Goal: Task Accomplishment & Management: Complete application form

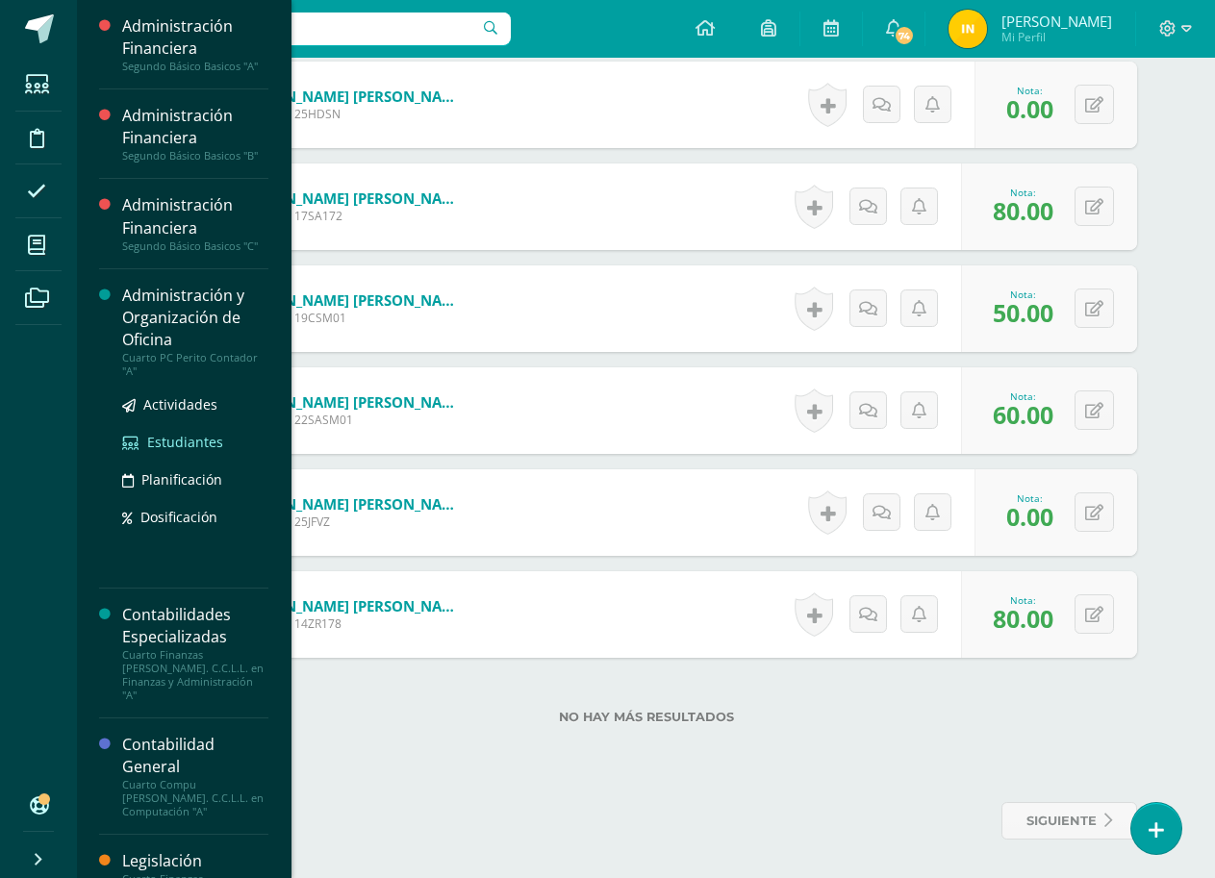
scroll to position [192, 0]
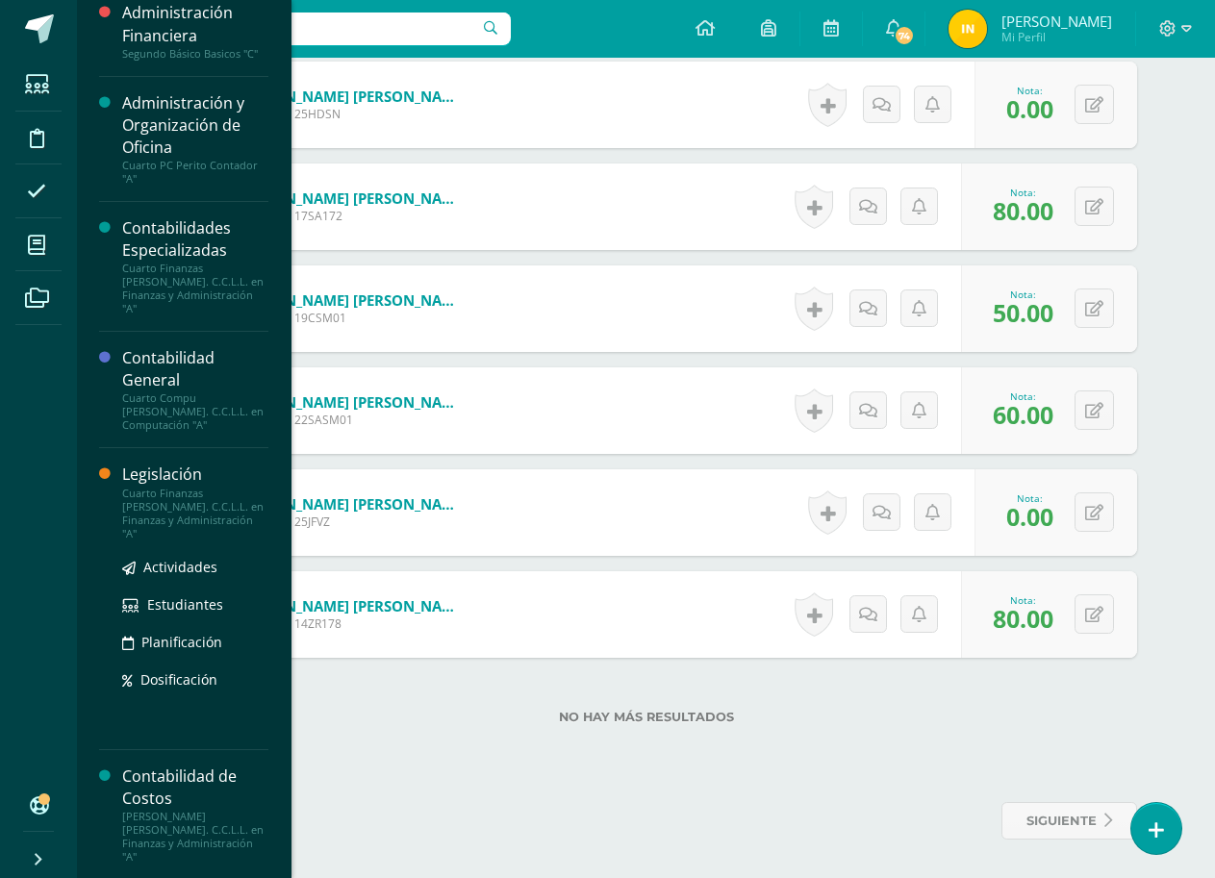
click at [159, 464] on div "Legislación" at bounding box center [195, 475] width 146 height 22
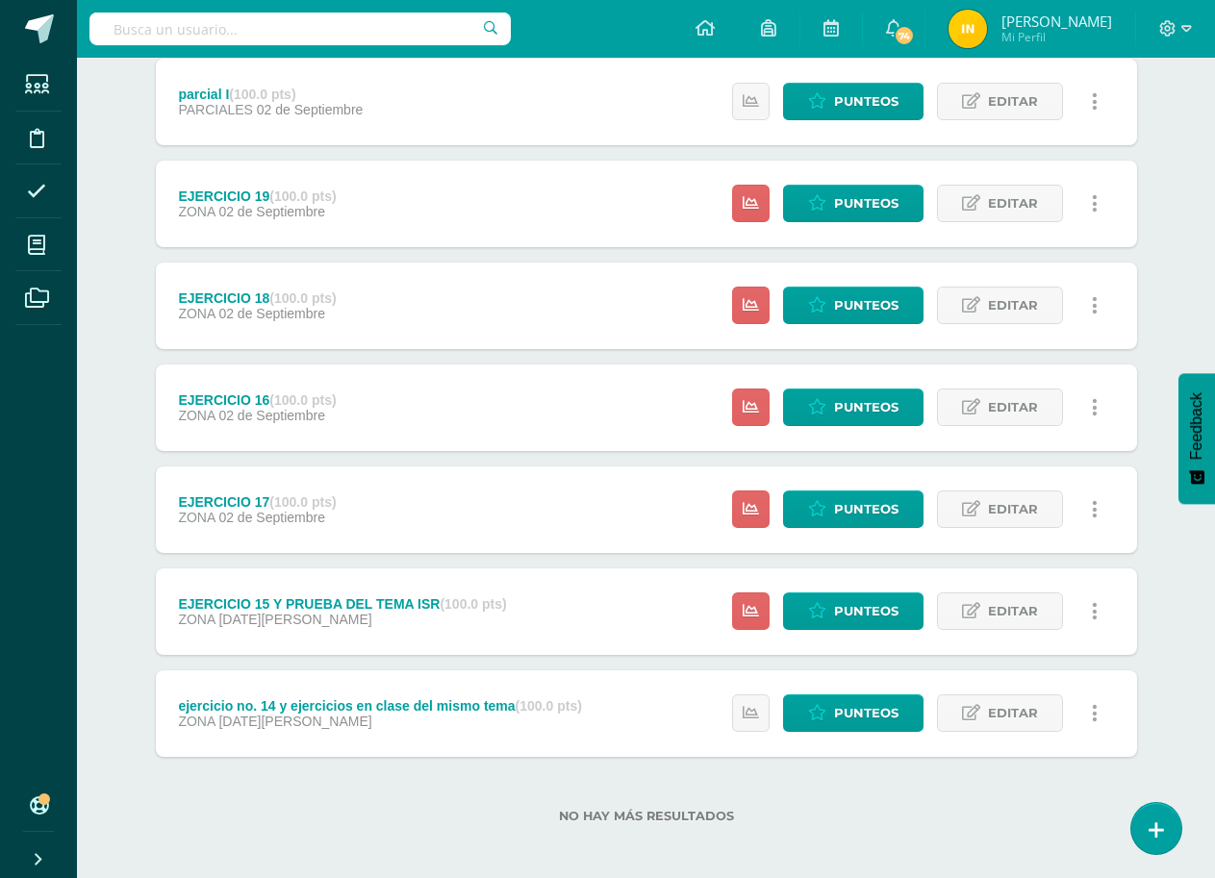
scroll to position [268, 0]
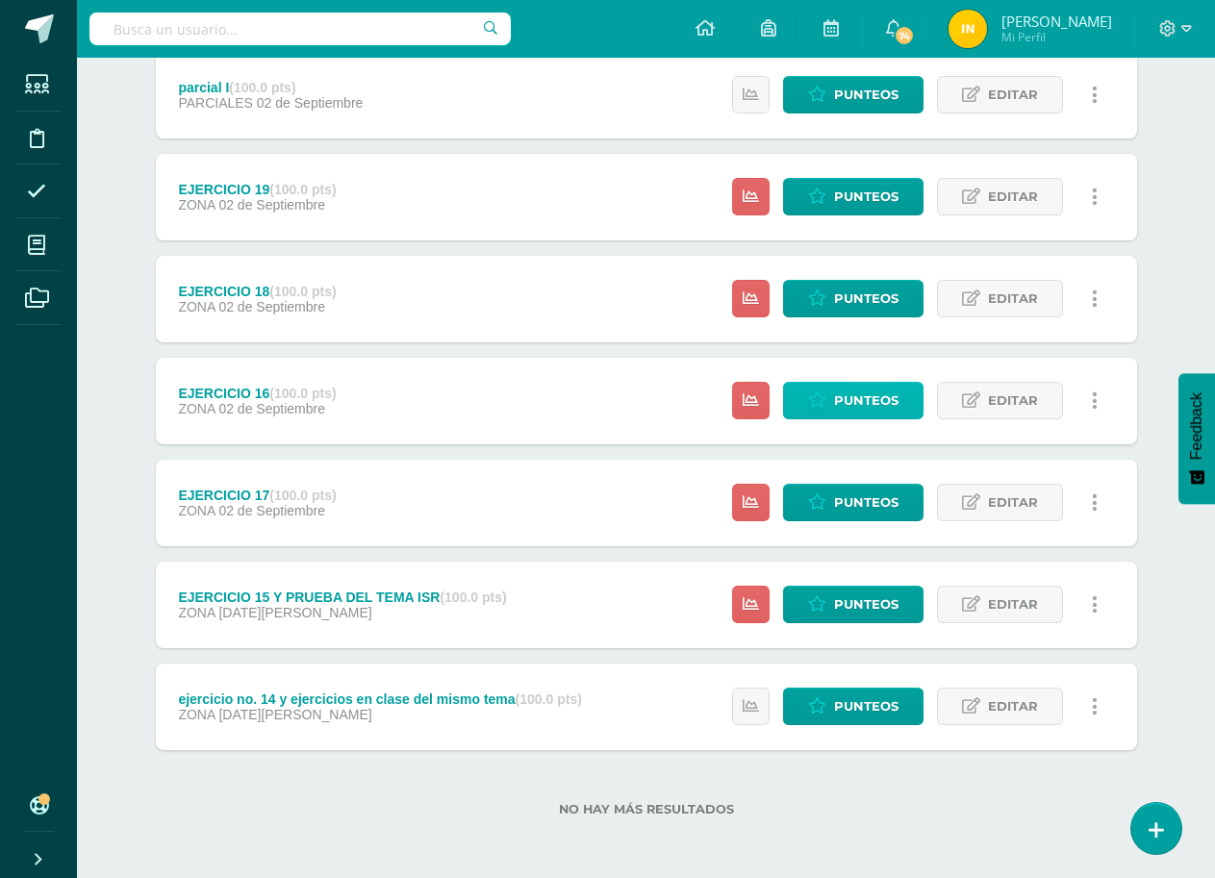
click at [870, 391] on span "Punteos" at bounding box center [866, 401] width 64 height 36
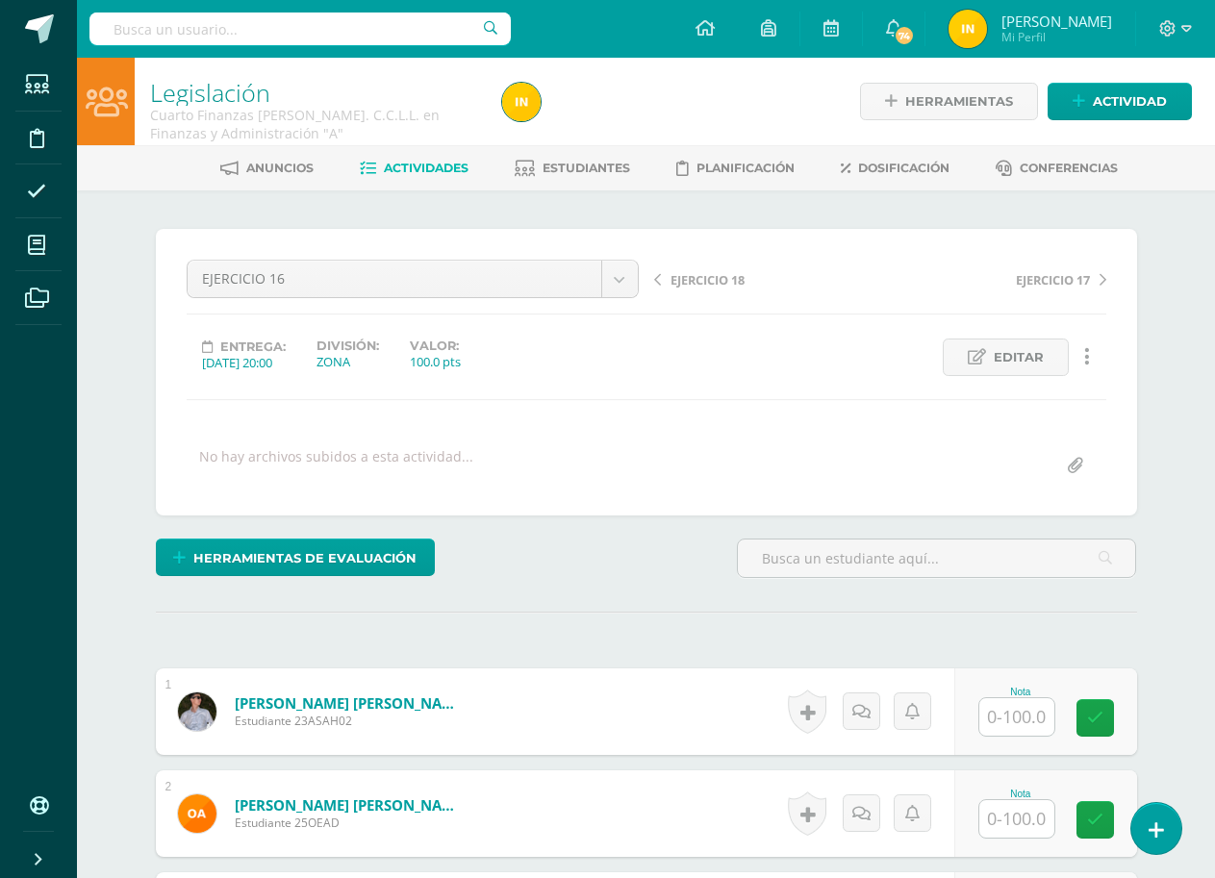
scroll to position [1, 0]
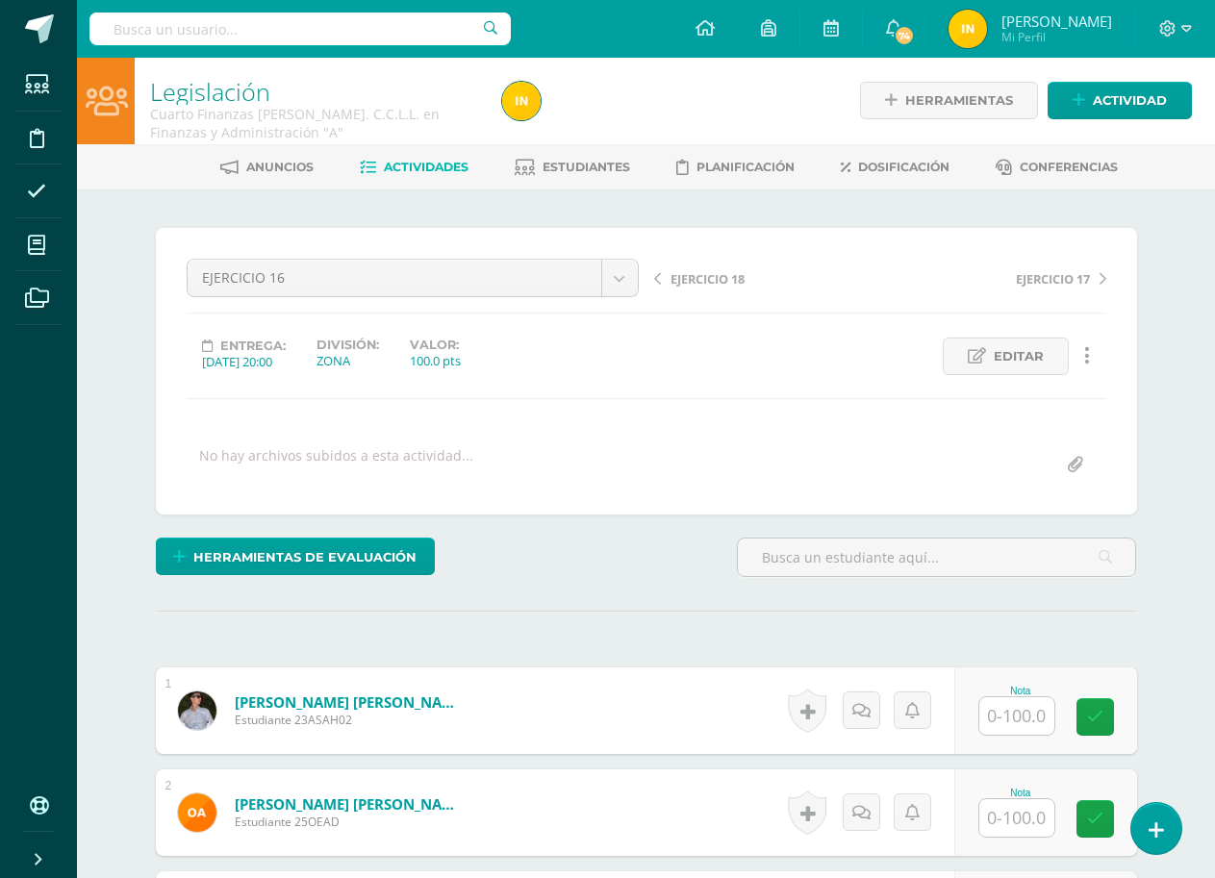
click at [1024, 363] on span "Editar" at bounding box center [1019, 357] width 50 height 36
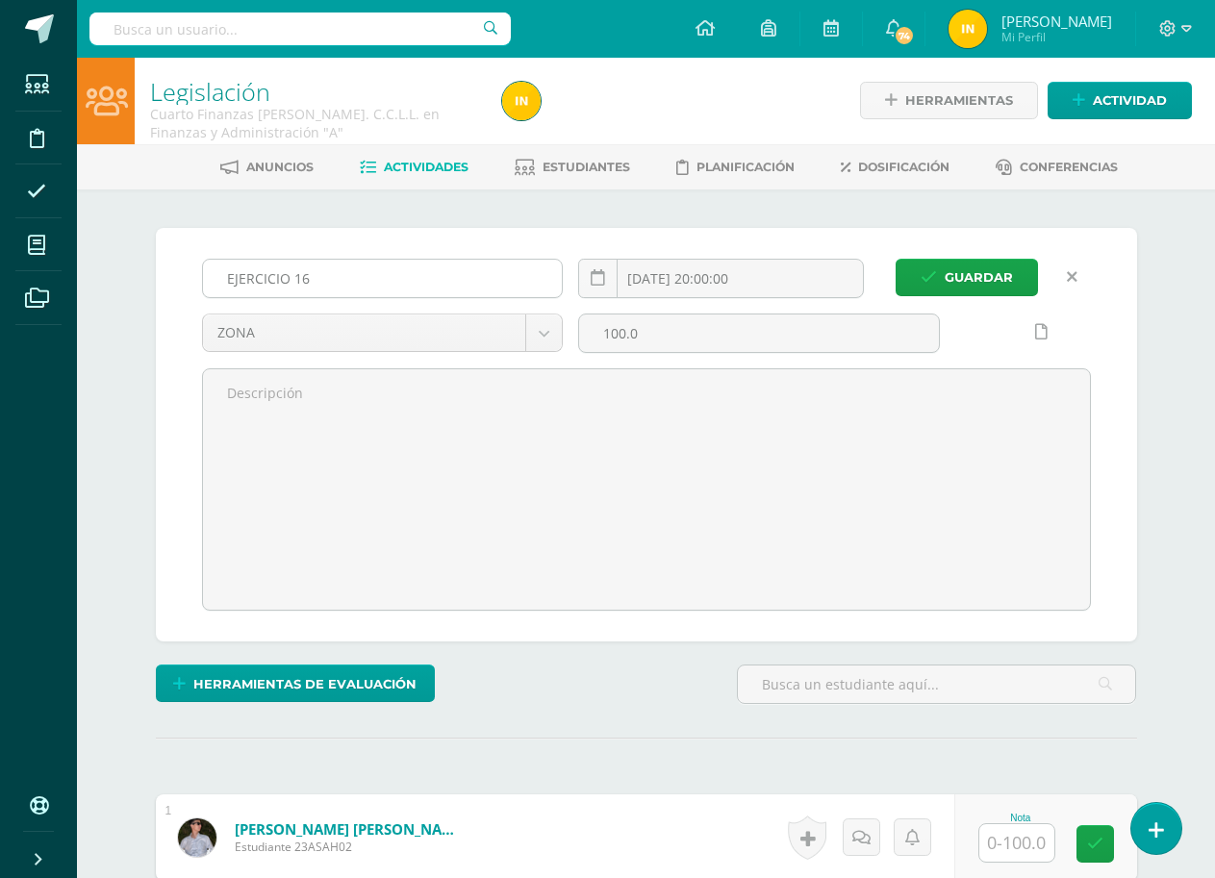
scroll to position [2, 0]
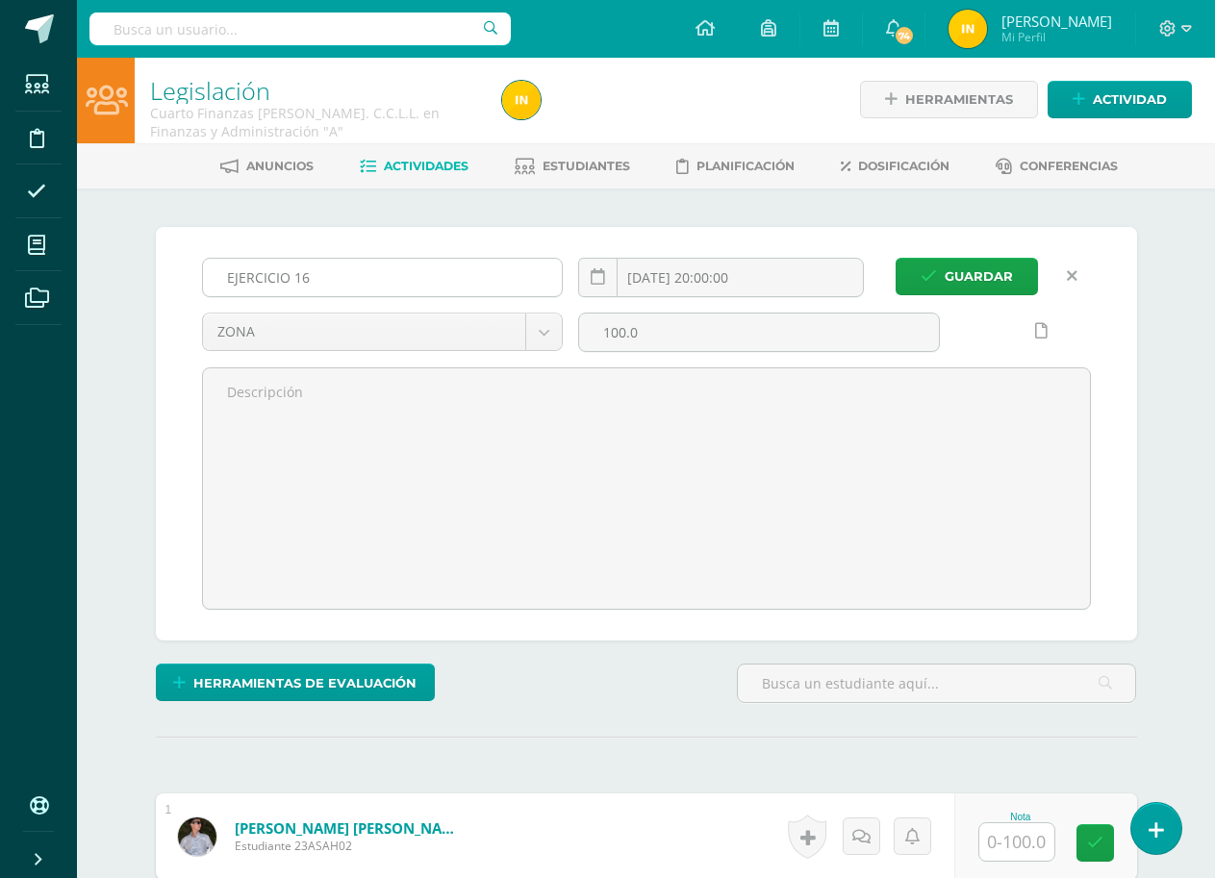
click at [349, 274] on input "EJERCICIO 16" at bounding box center [383, 278] width 360 height 38
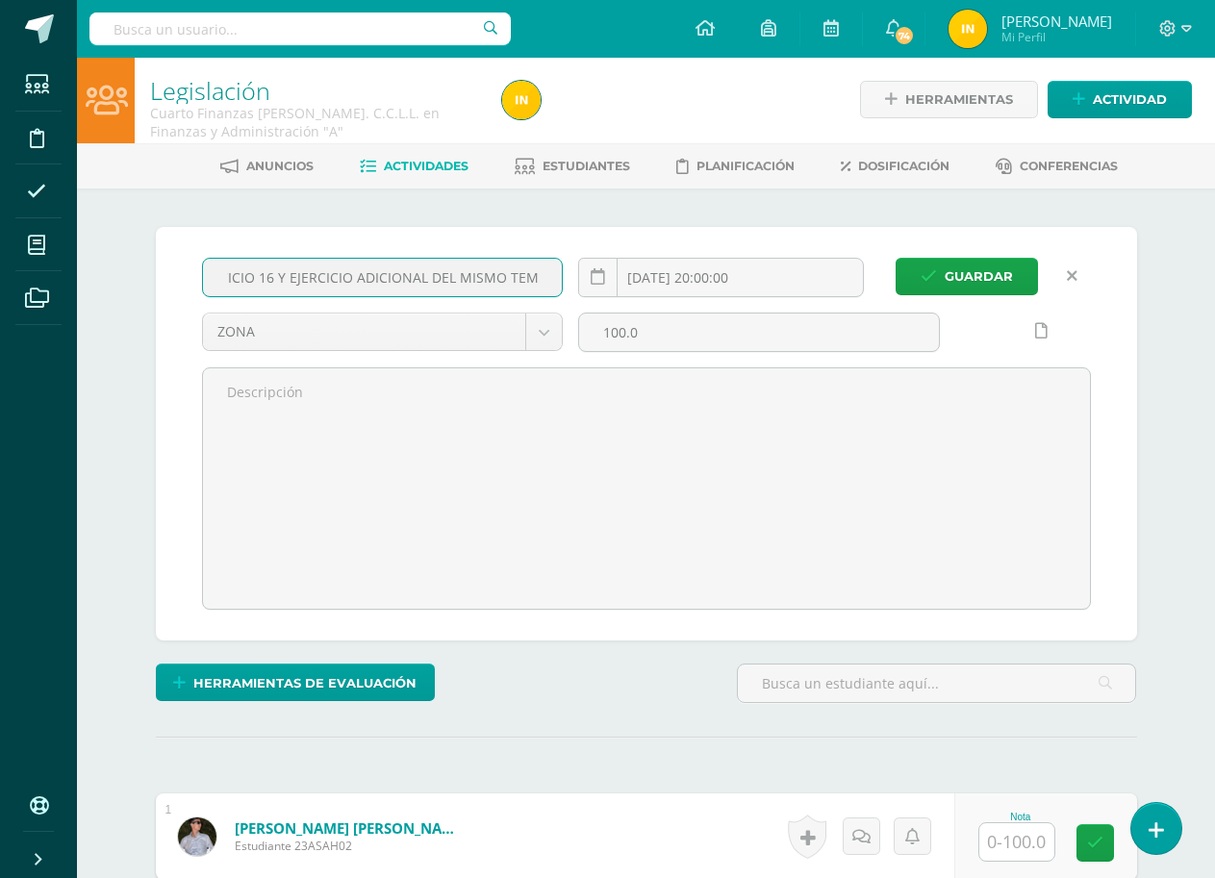
scroll to position [0, 44]
type input "EJERCICIO 16 Y EJERCICIO ADICIONAL DEL MISMO TEMA"
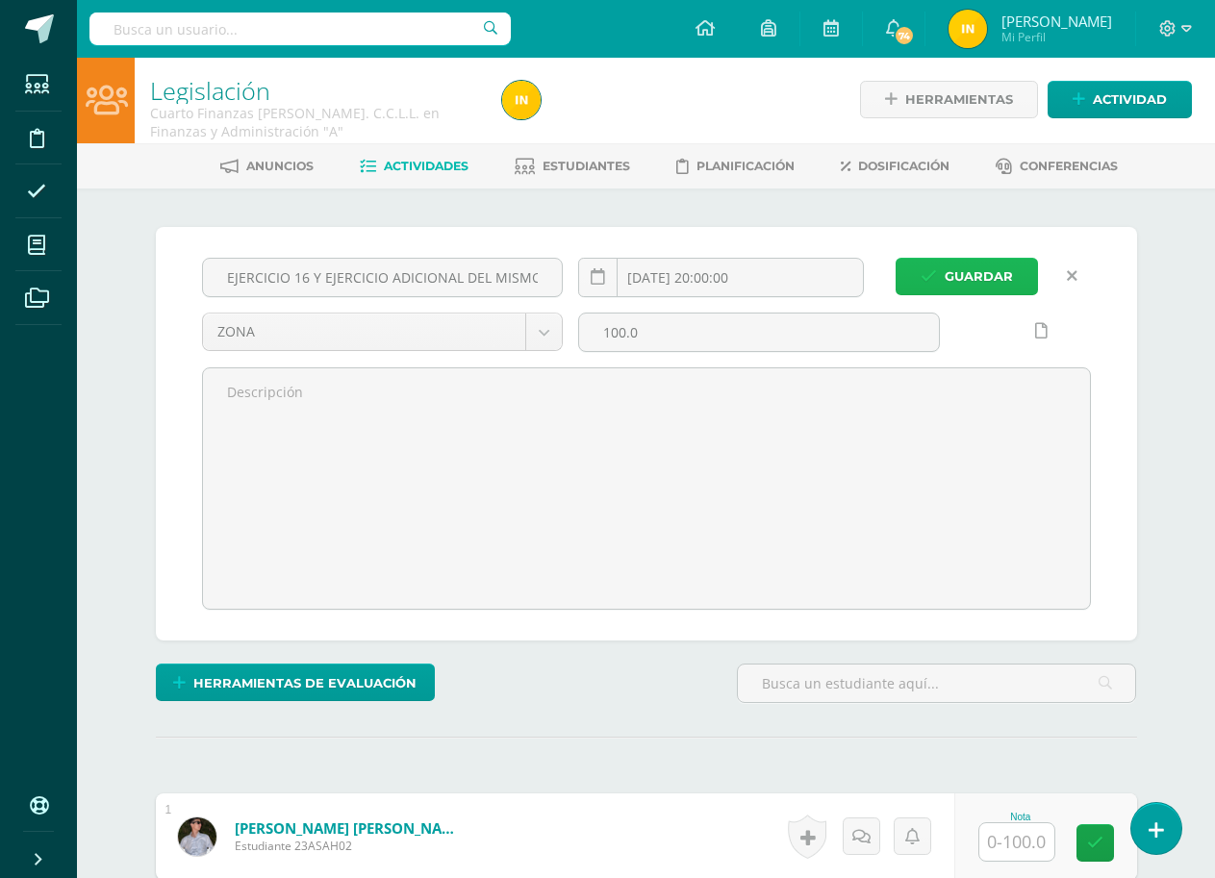
click at [972, 289] on span "Guardar" at bounding box center [979, 277] width 68 height 36
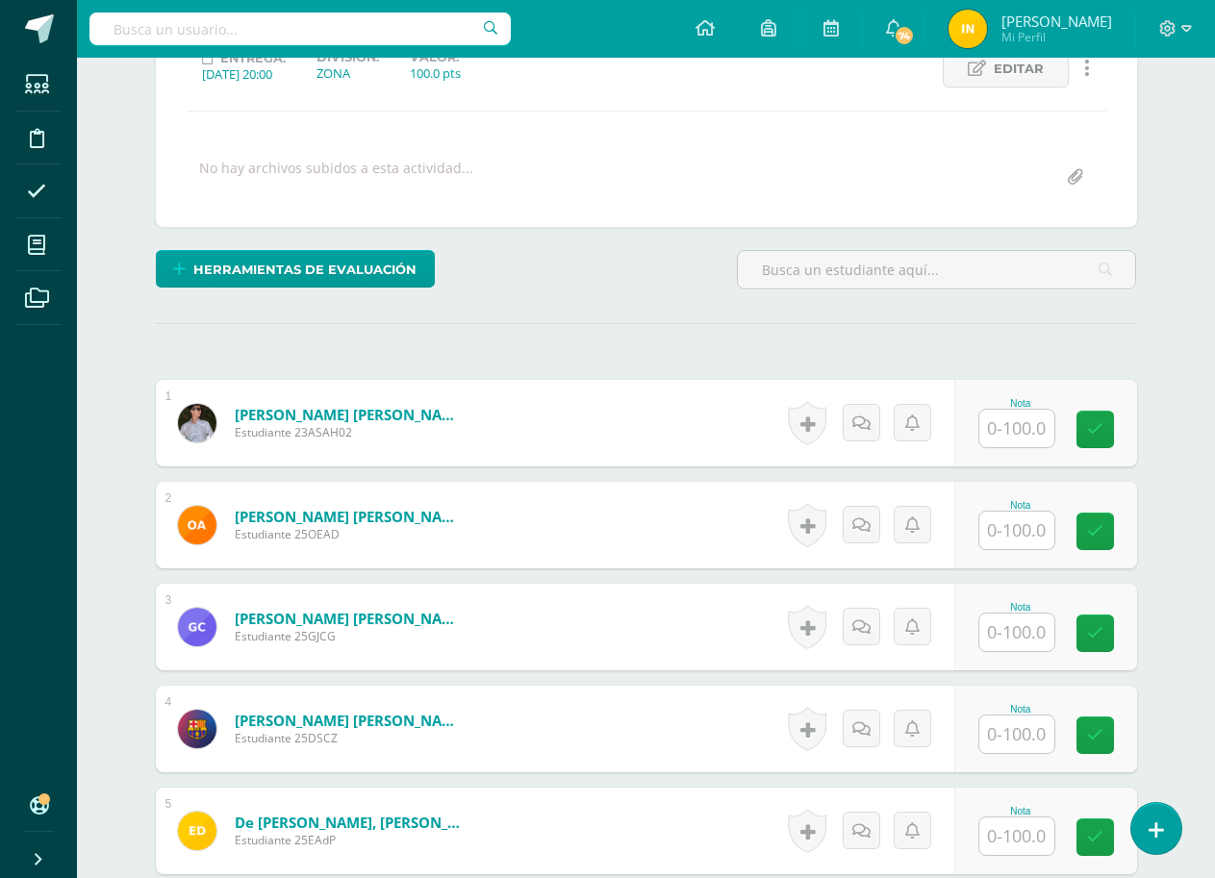
scroll to position [290, 0]
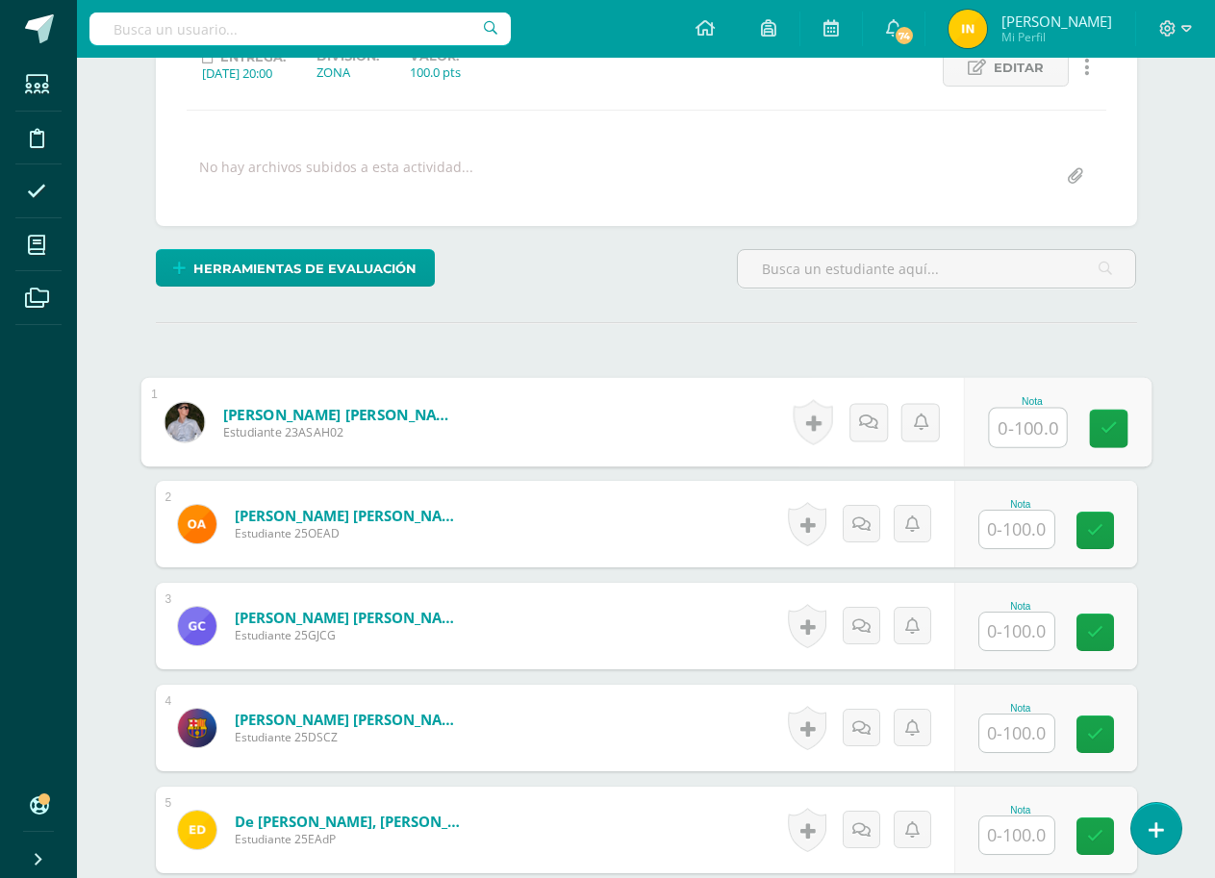
click at [1015, 422] on input "text" at bounding box center [1027, 428] width 77 height 38
type input "50"
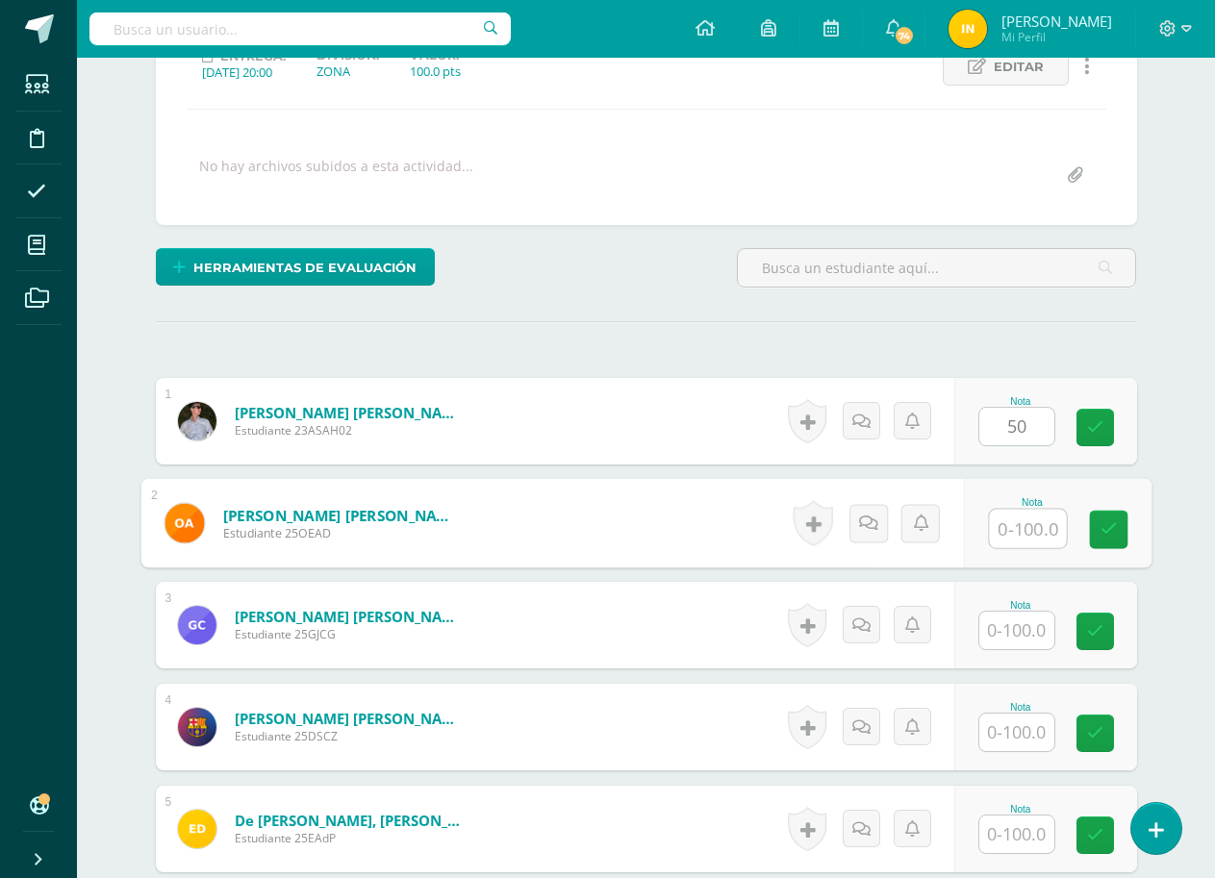
click at [1013, 521] on input "text" at bounding box center [1027, 529] width 77 height 38
type input "0"
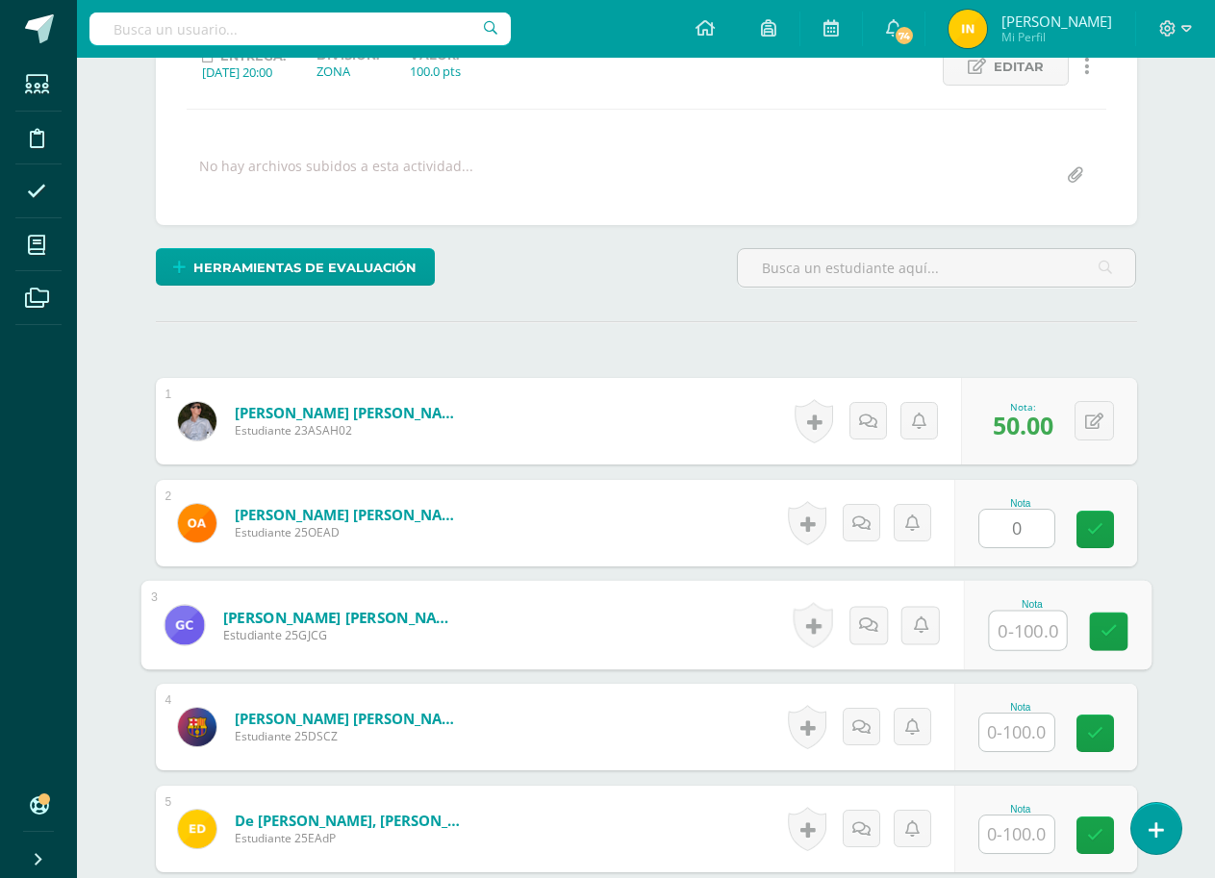
click at [1030, 629] on input "text" at bounding box center [1027, 631] width 77 height 38
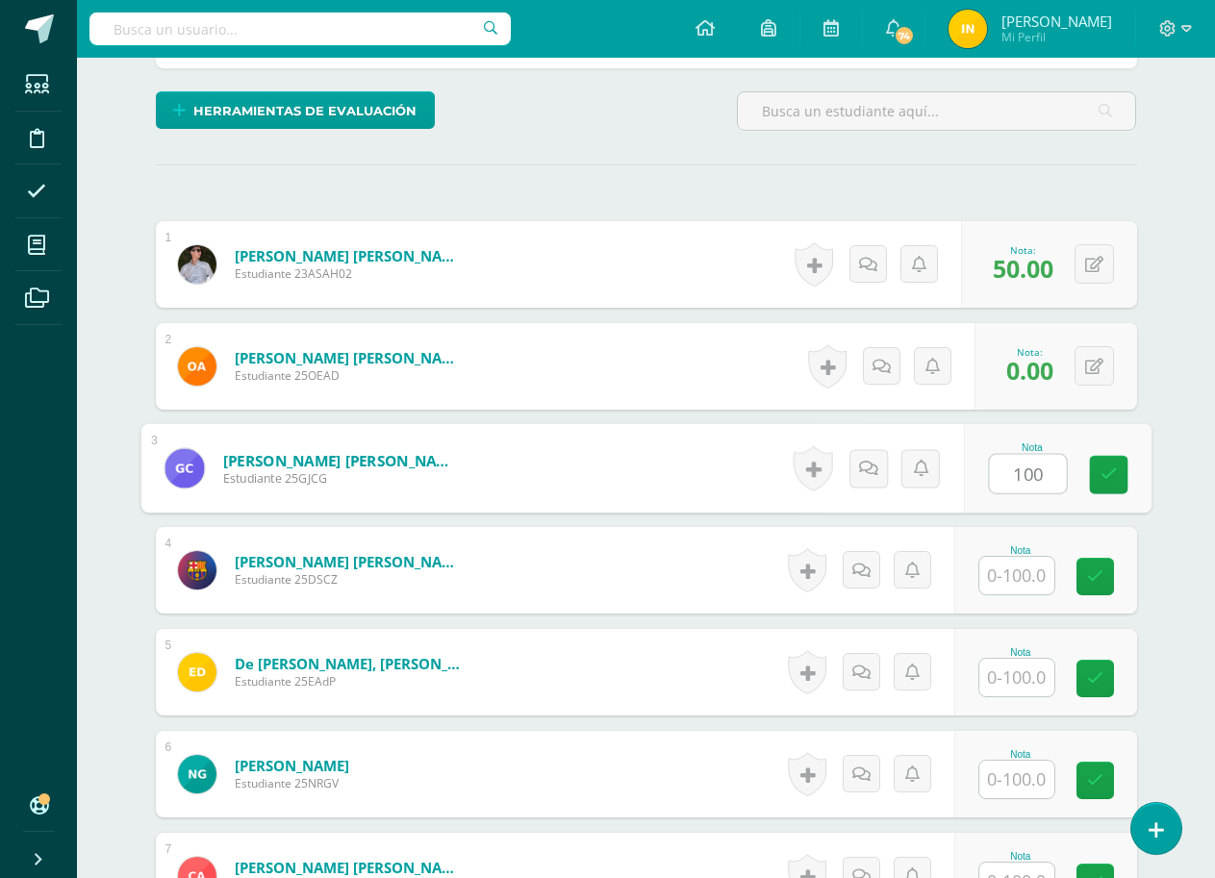
scroll to position [579, 0]
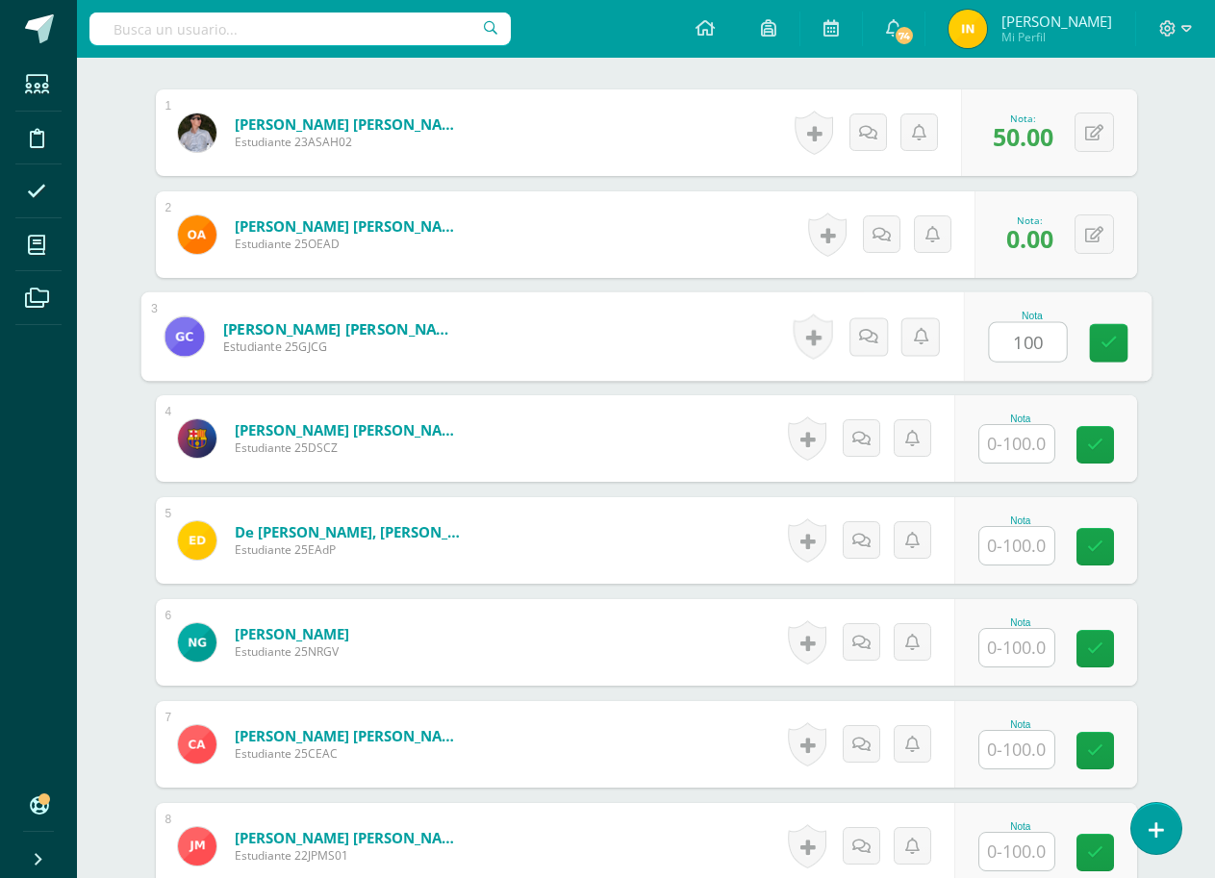
type input "100"
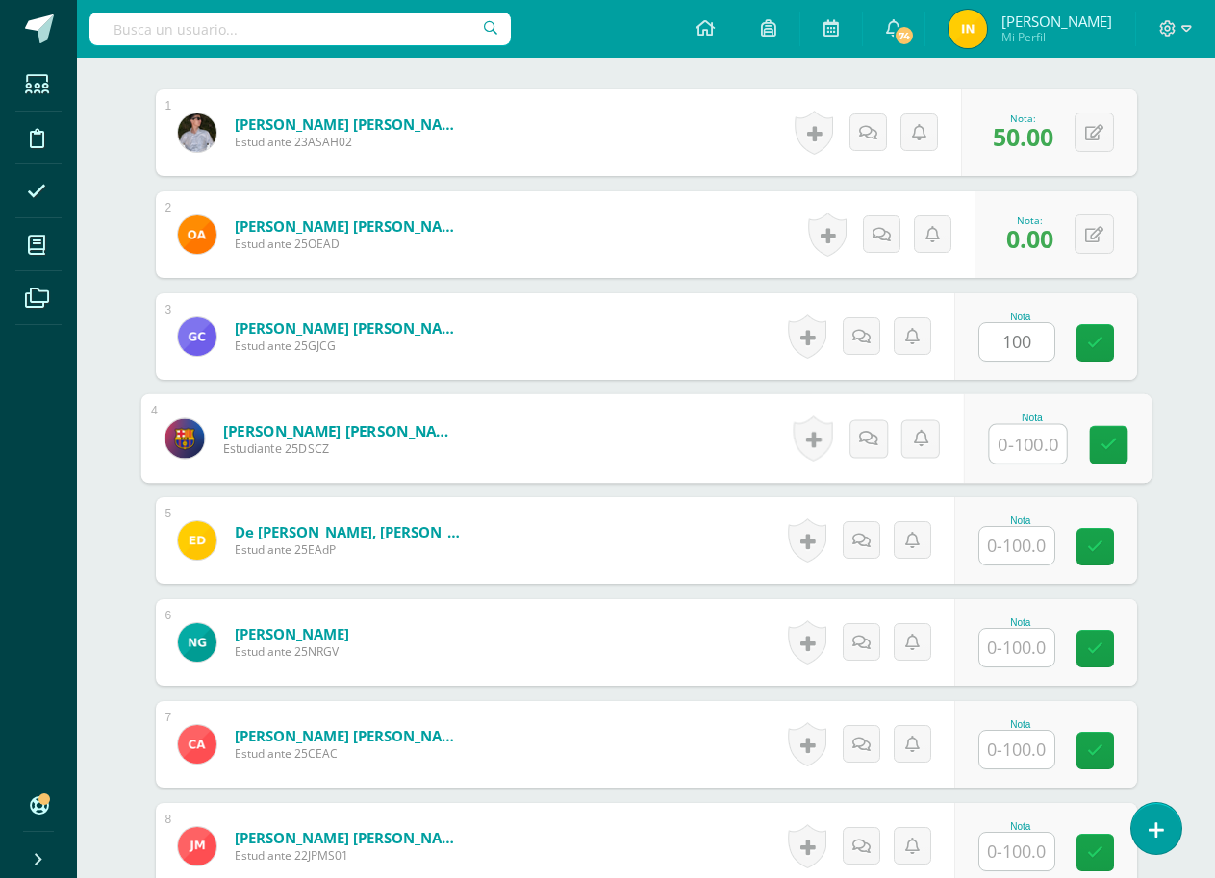
click at [1021, 436] on input "text" at bounding box center [1027, 444] width 77 height 38
type input "100"
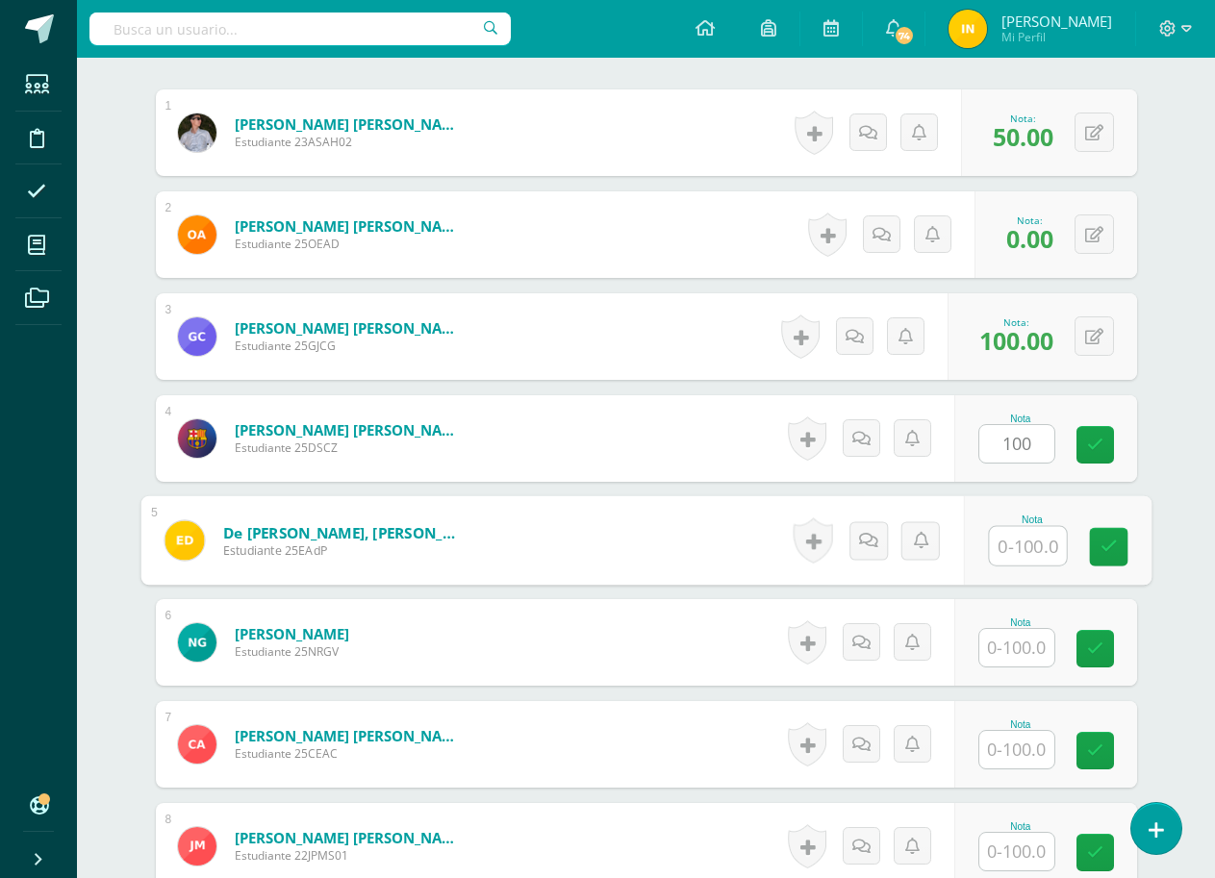
click at [1010, 543] on input "text" at bounding box center [1027, 546] width 77 height 38
type input "100"
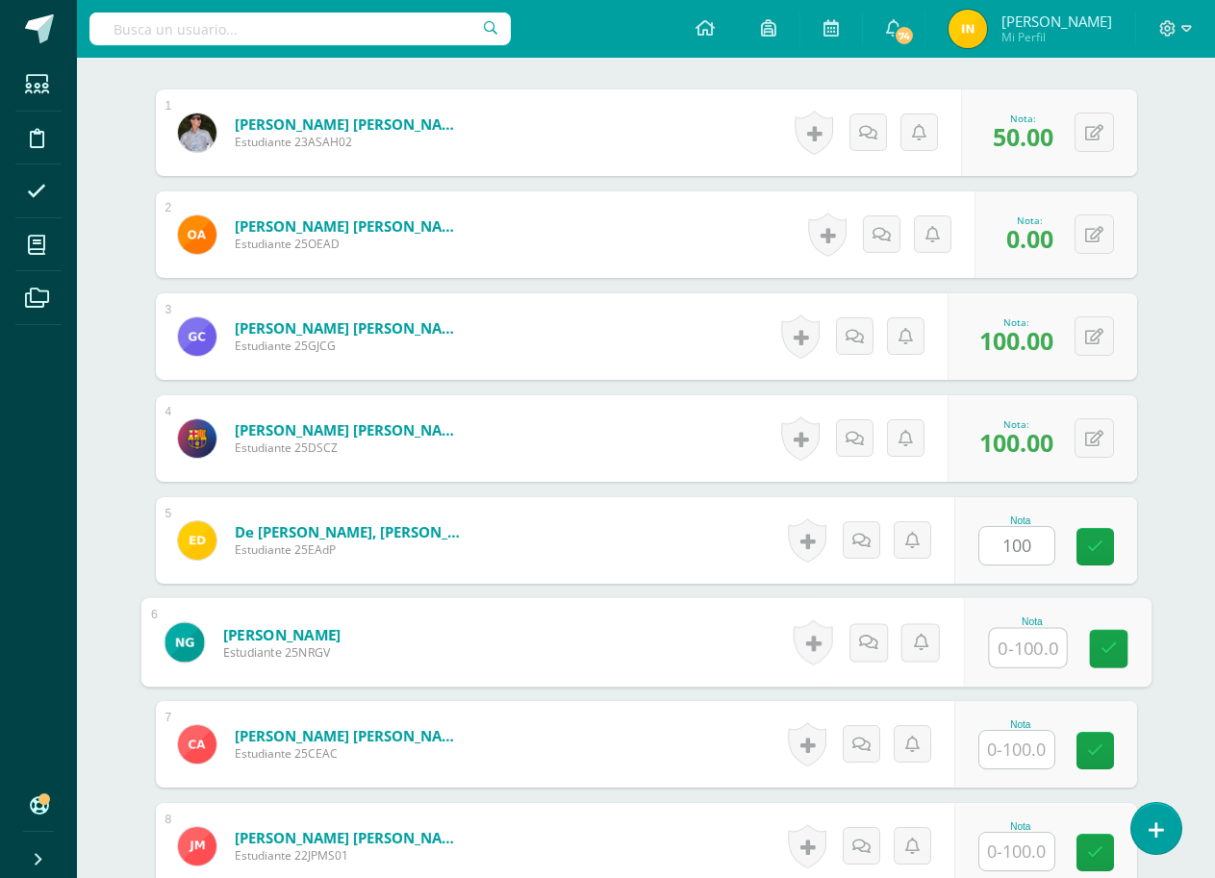
click at [1019, 653] on input "text" at bounding box center [1027, 648] width 77 height 38
type input "100"
click at [593, 715] on form "Herrera Alvarez, Christofer Estiven Estudiante 25CEAC Nota 0 Logros" at bounding box center [646, 744] width 981 height 87
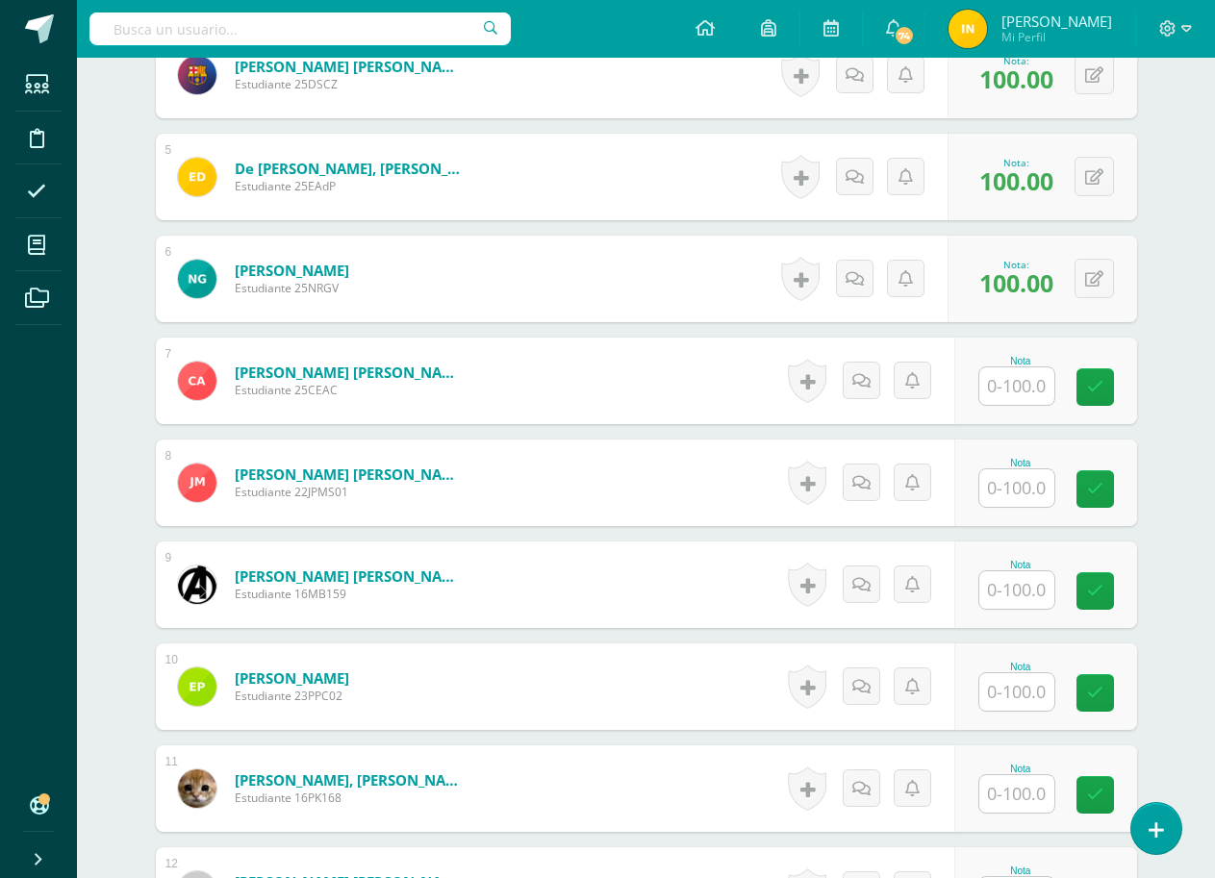
scroll to position [964, 0]
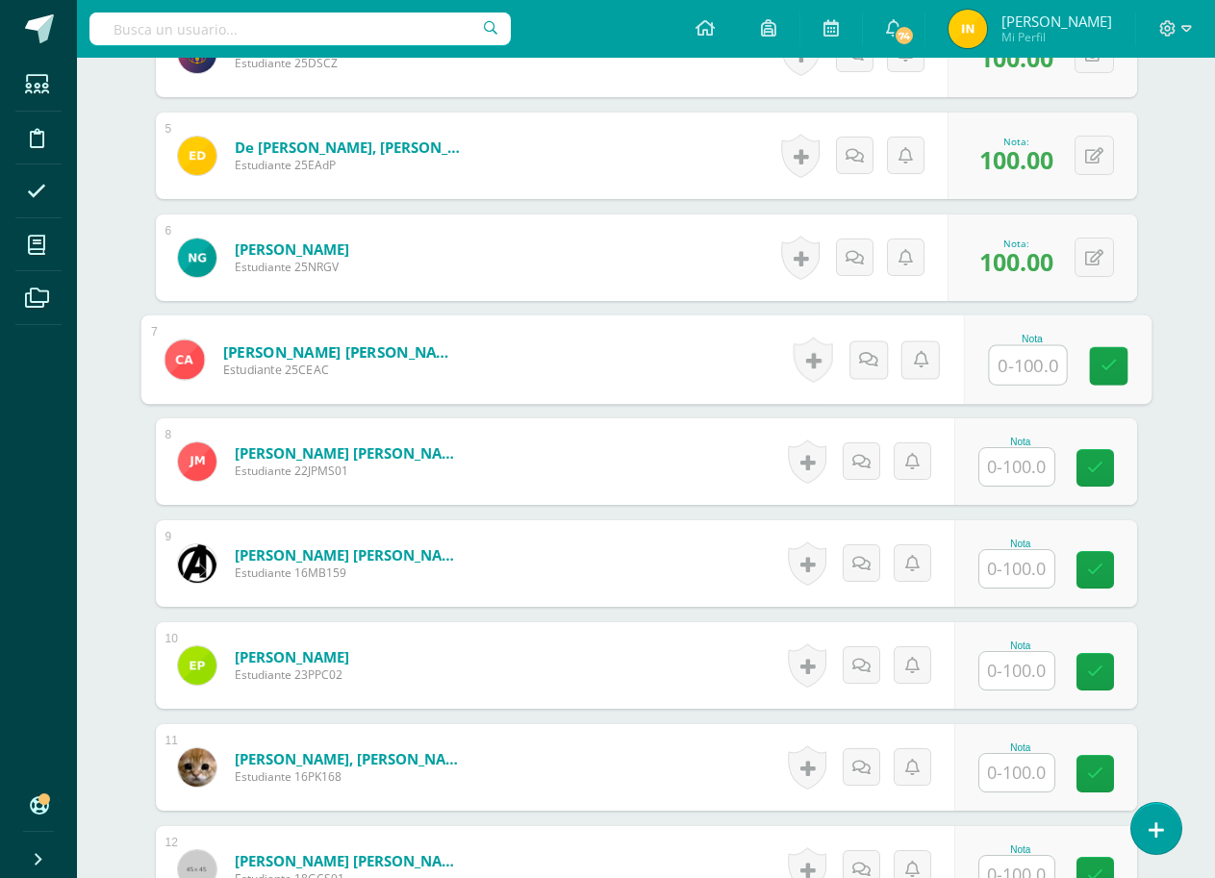
click at [1014, 362] on input "text" at bounding box center [1027, 365] width 77 height 38
type input "100"
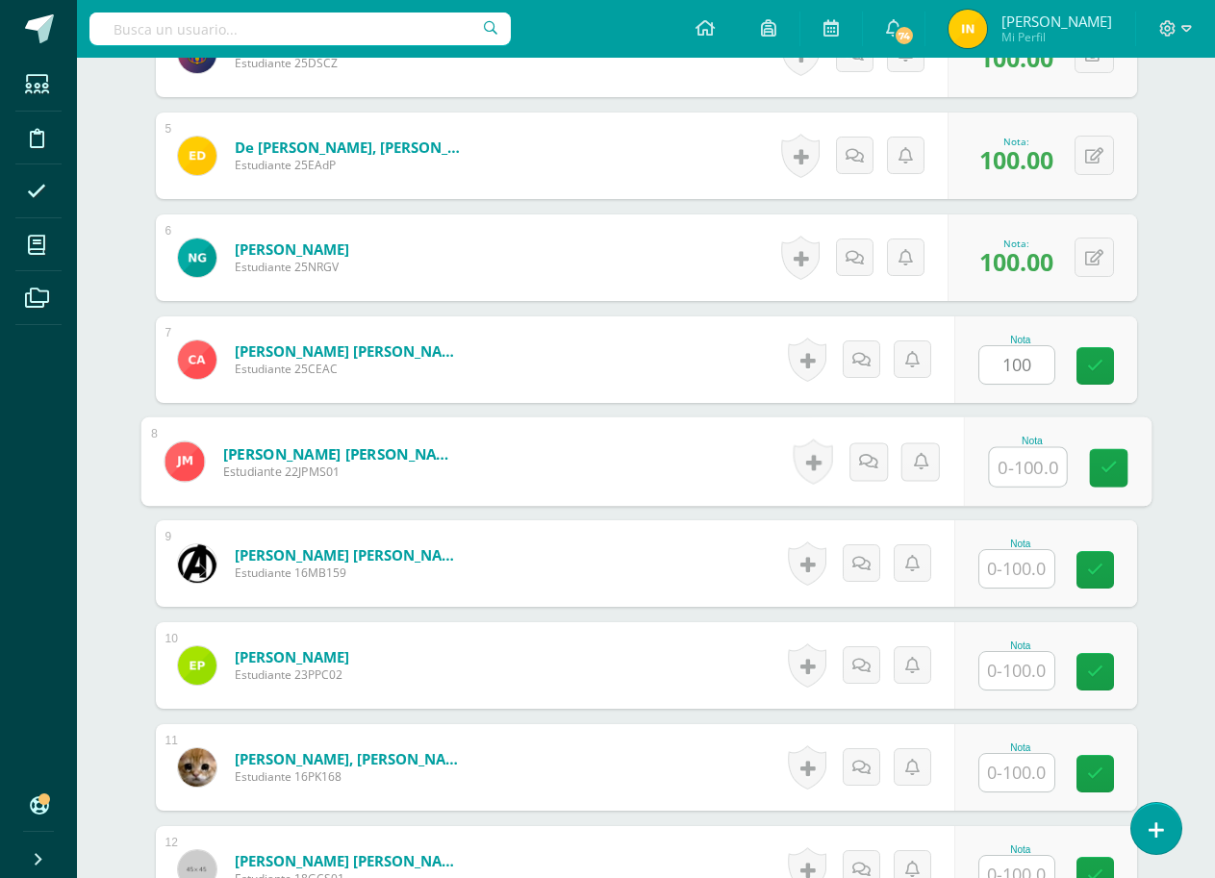
click at [1023, 466] on input "text" at bounding box center [1027, 467] width 77 height 38
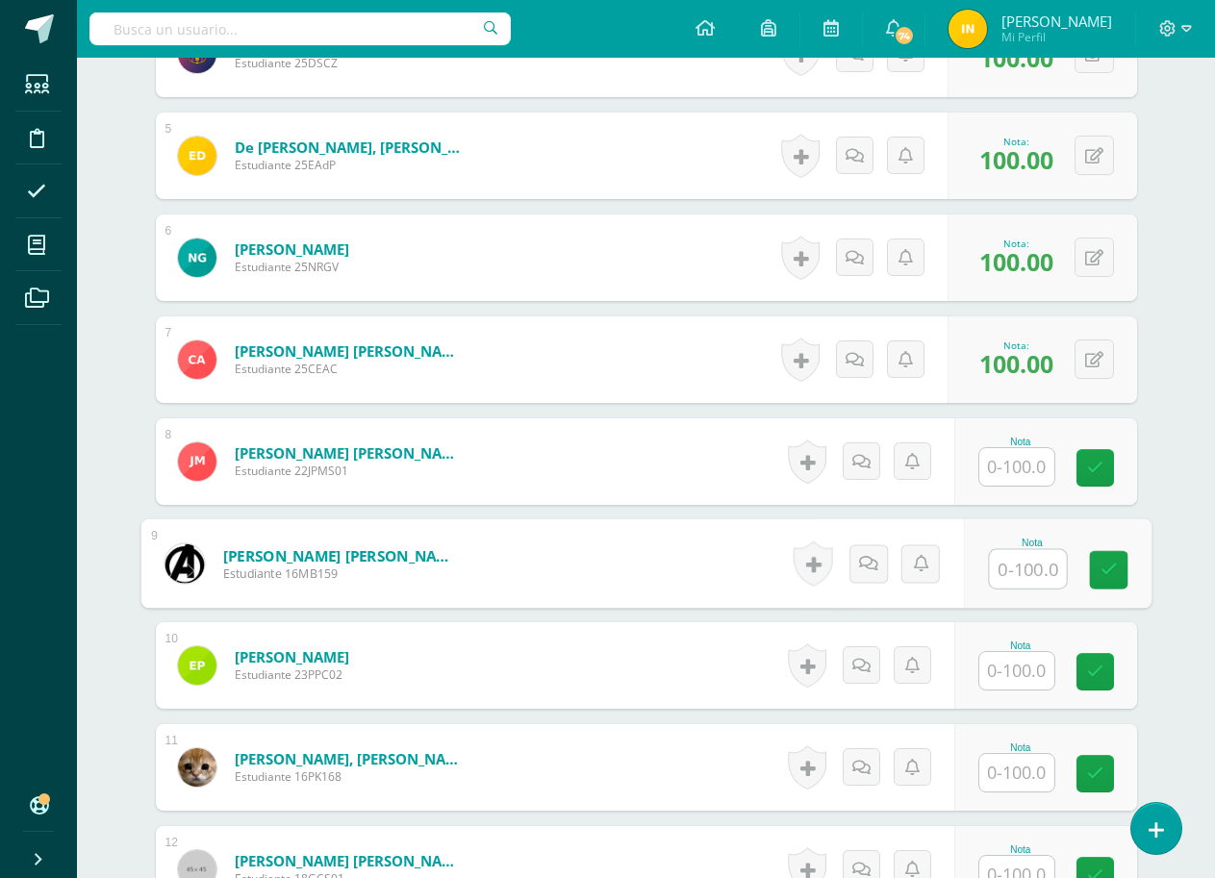
click at [1031, 563] on input "text" at bounding box center [1027, 569] width 77 height 38
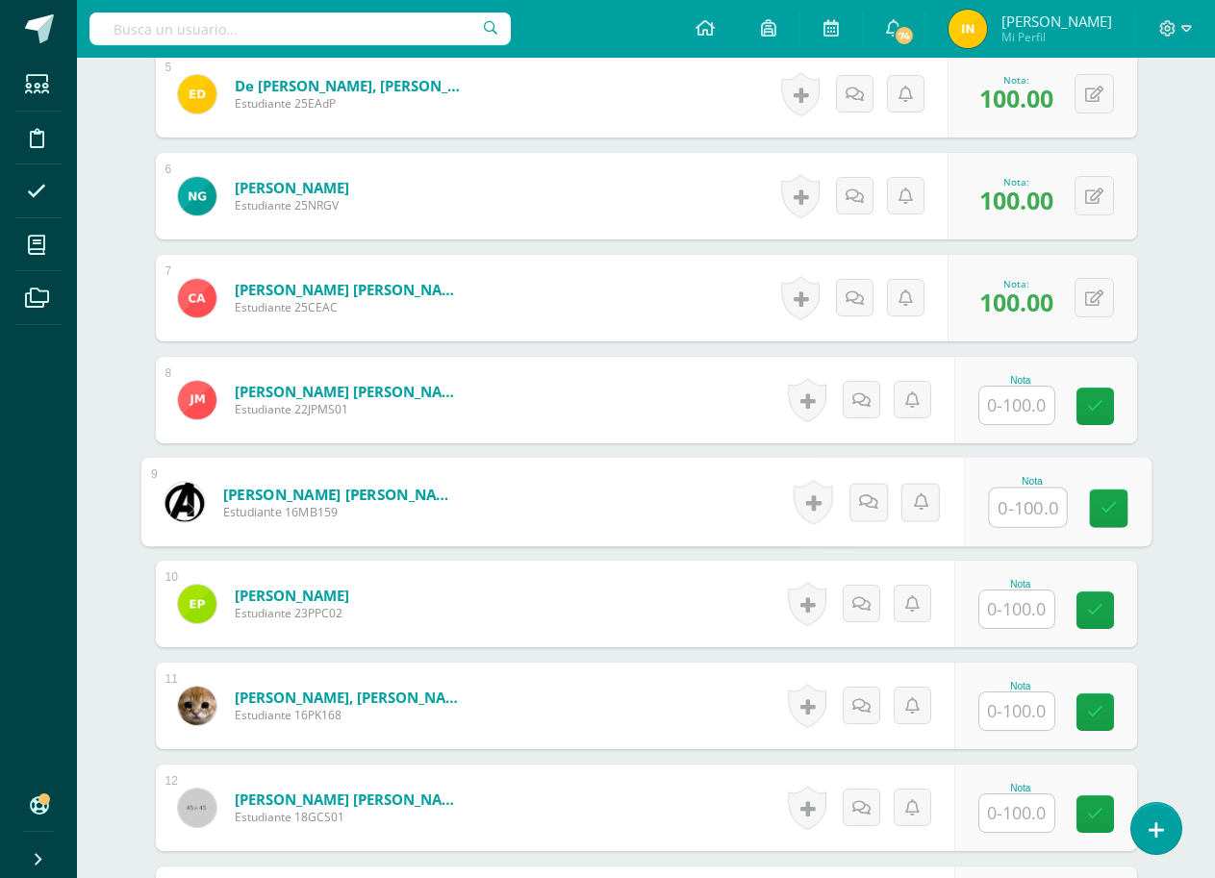
scroll to position [1060, 0]
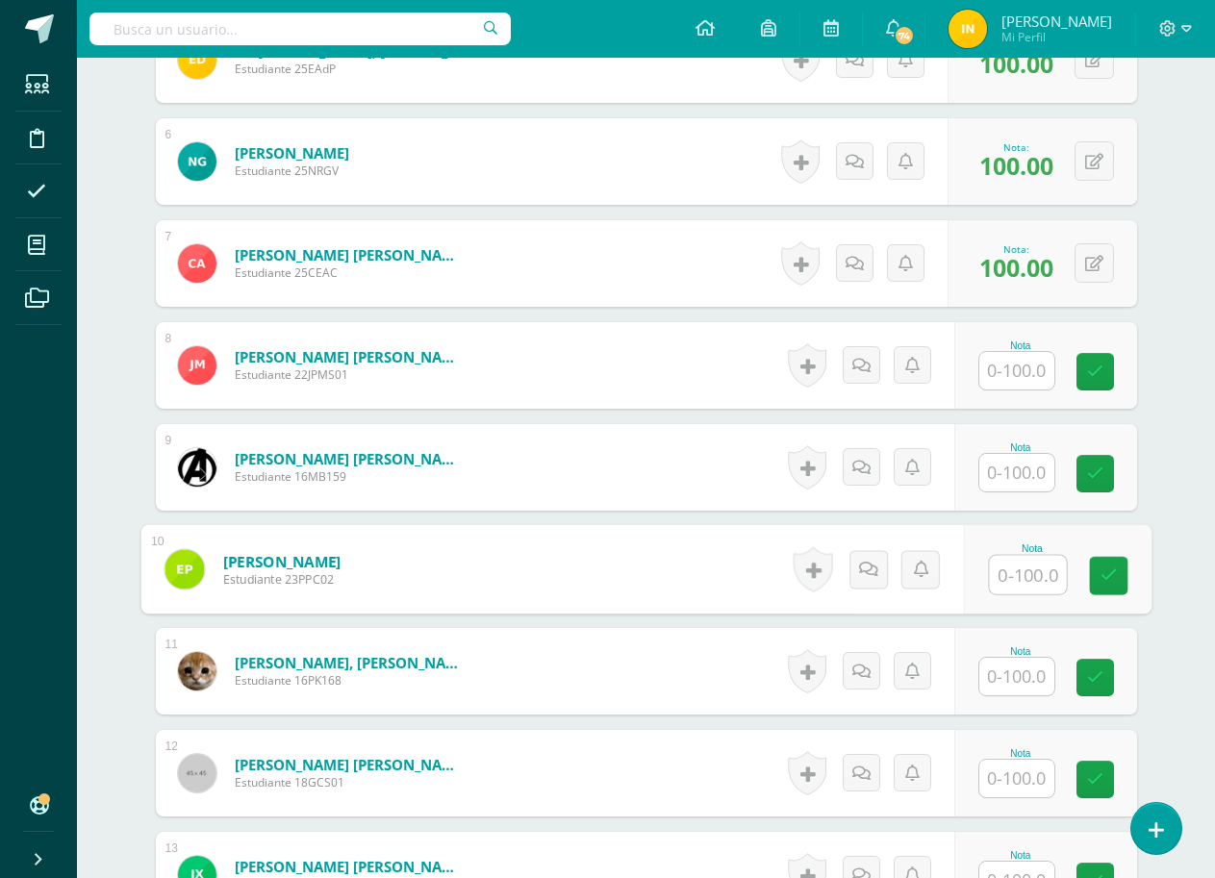
click at [1017, 570] on input "text" at bounding box center [1027, 575] width 77 height 38
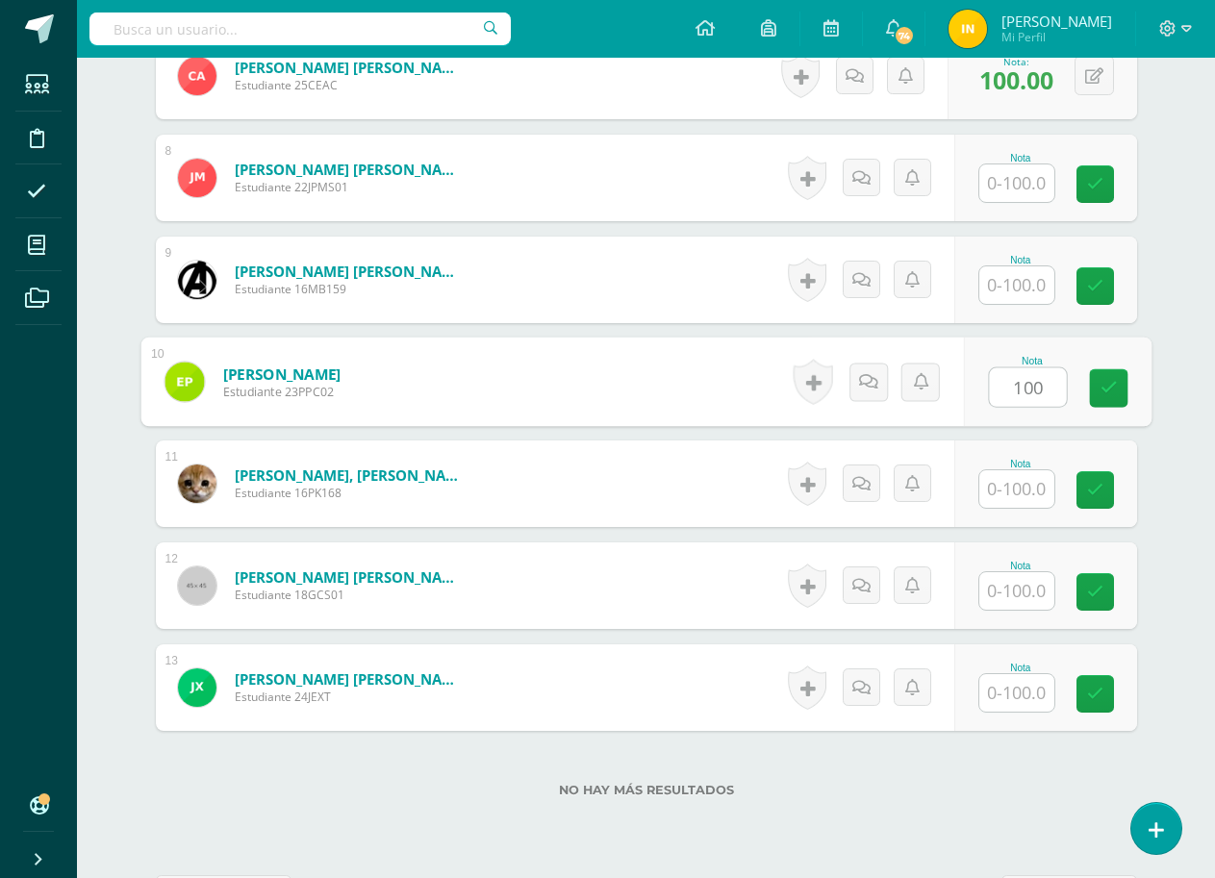
scroll to position [1253, 0]
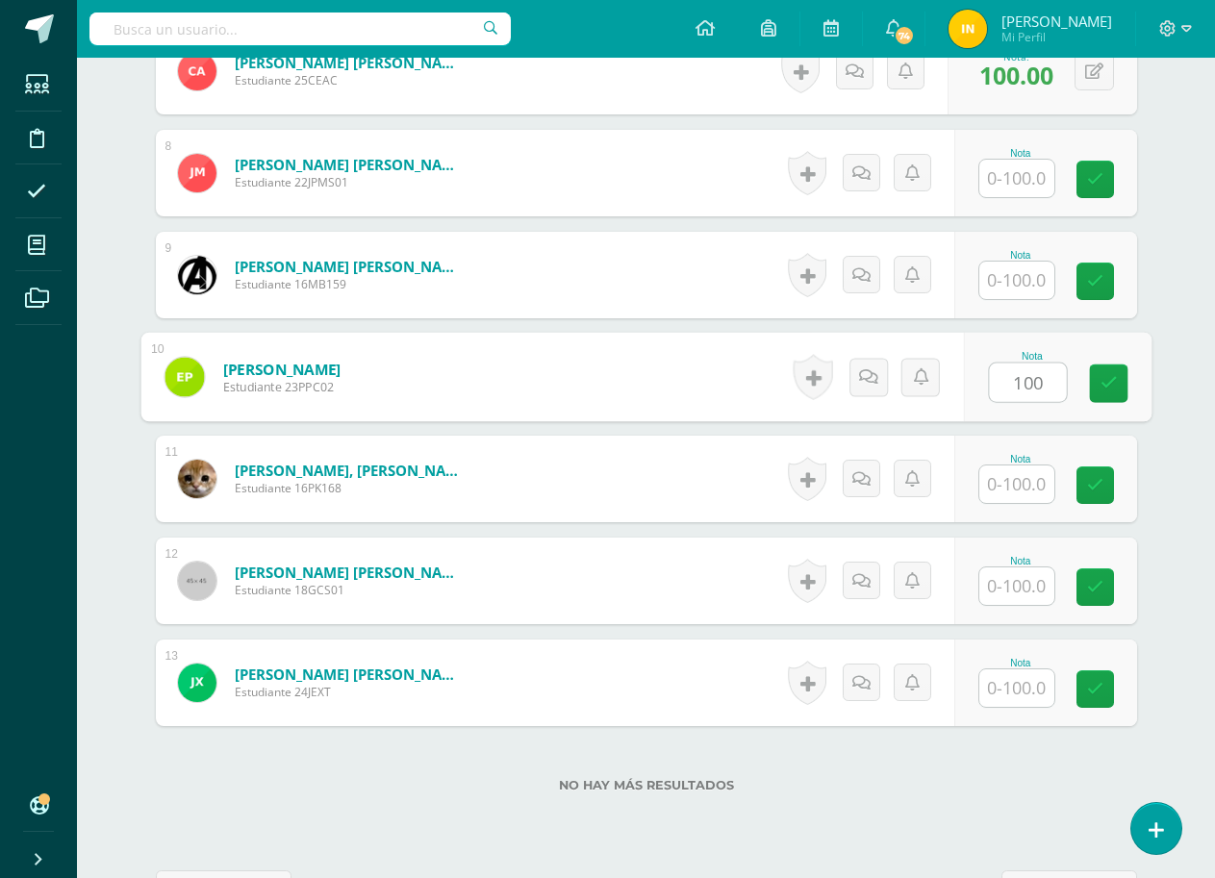
type input "100"
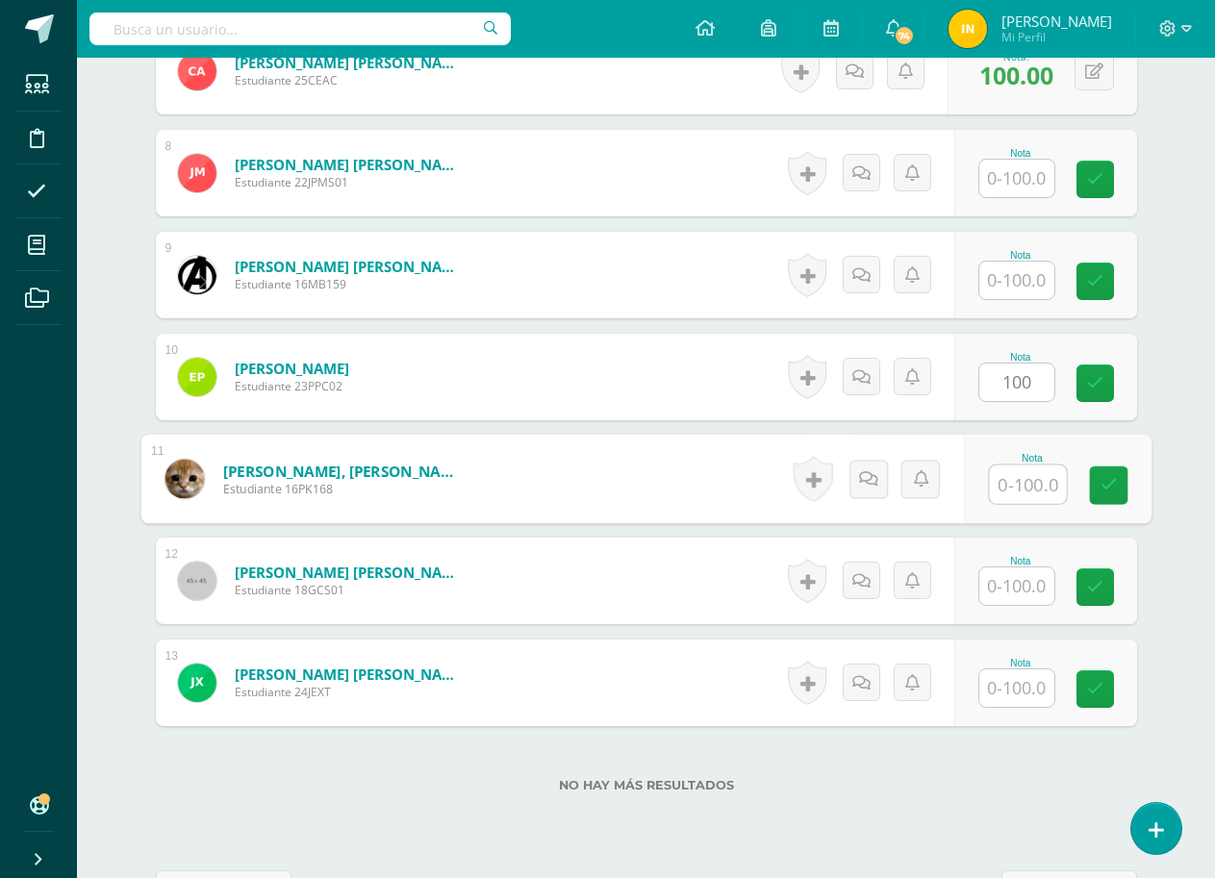
click at [1020, 476] on input "text" at bounding box center [1027, 485] width 77 height 38
type input "100"
click at [1015, 590] on input "text" at bounding box center [1016, 587] width 75 height 38
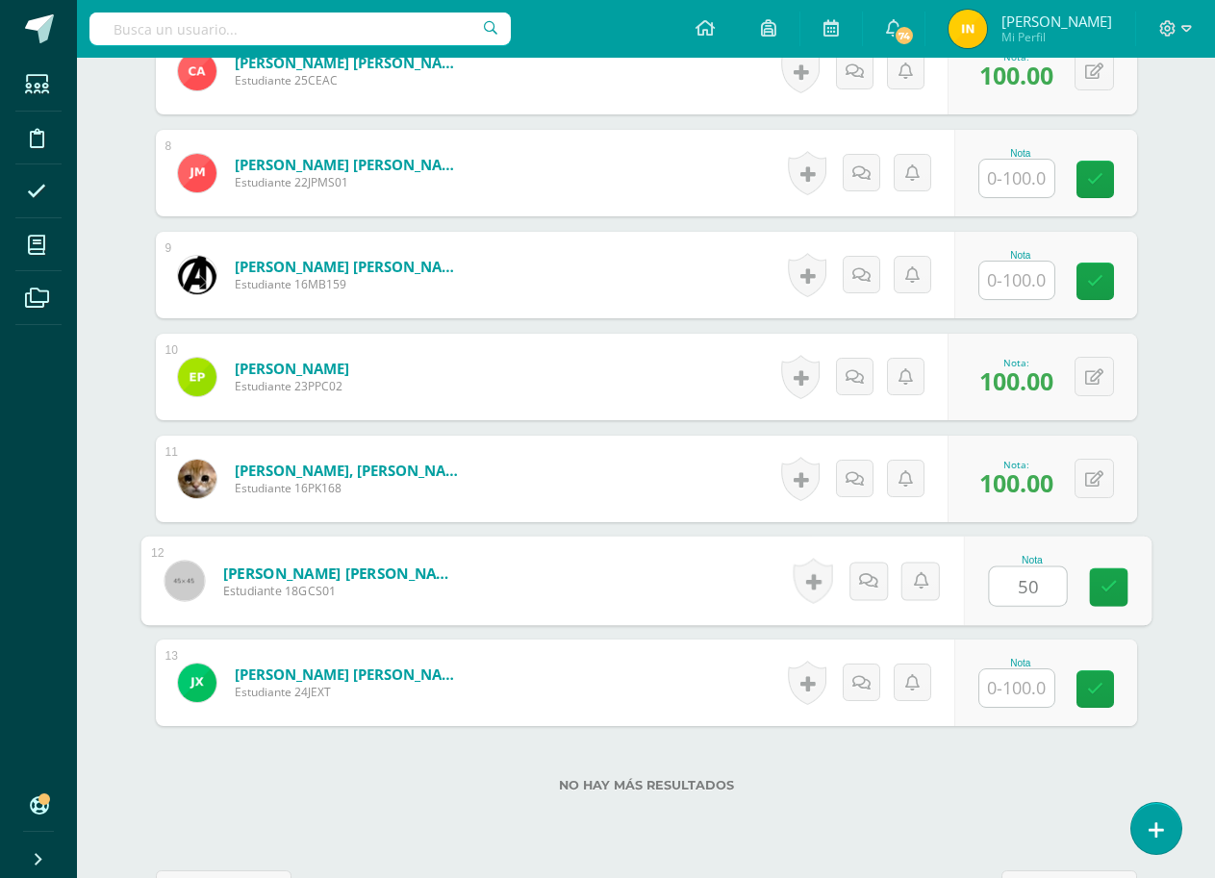
scroll to position [1321, 0]
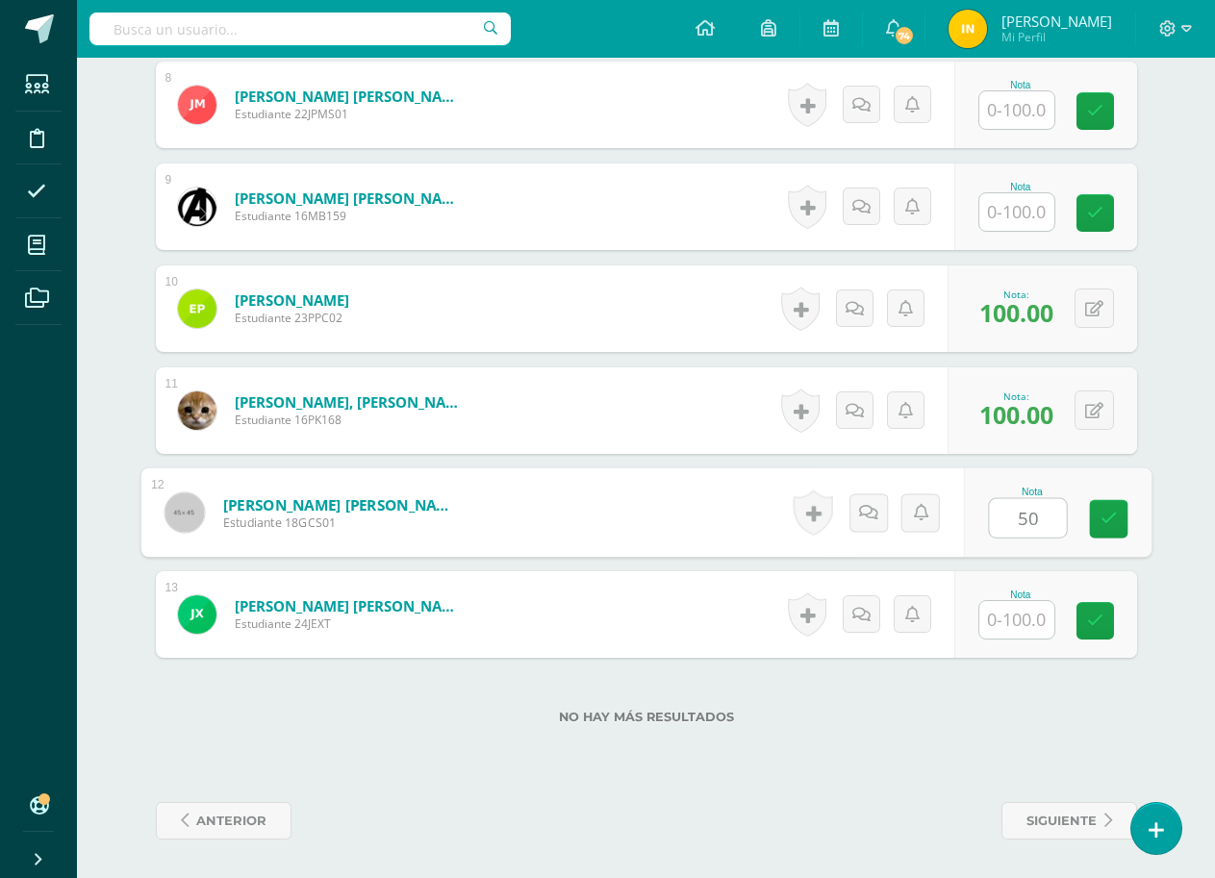
type input "50"
click at [1014, 631] on input "text" at bounding box center [1016, 620] width 75 height 38
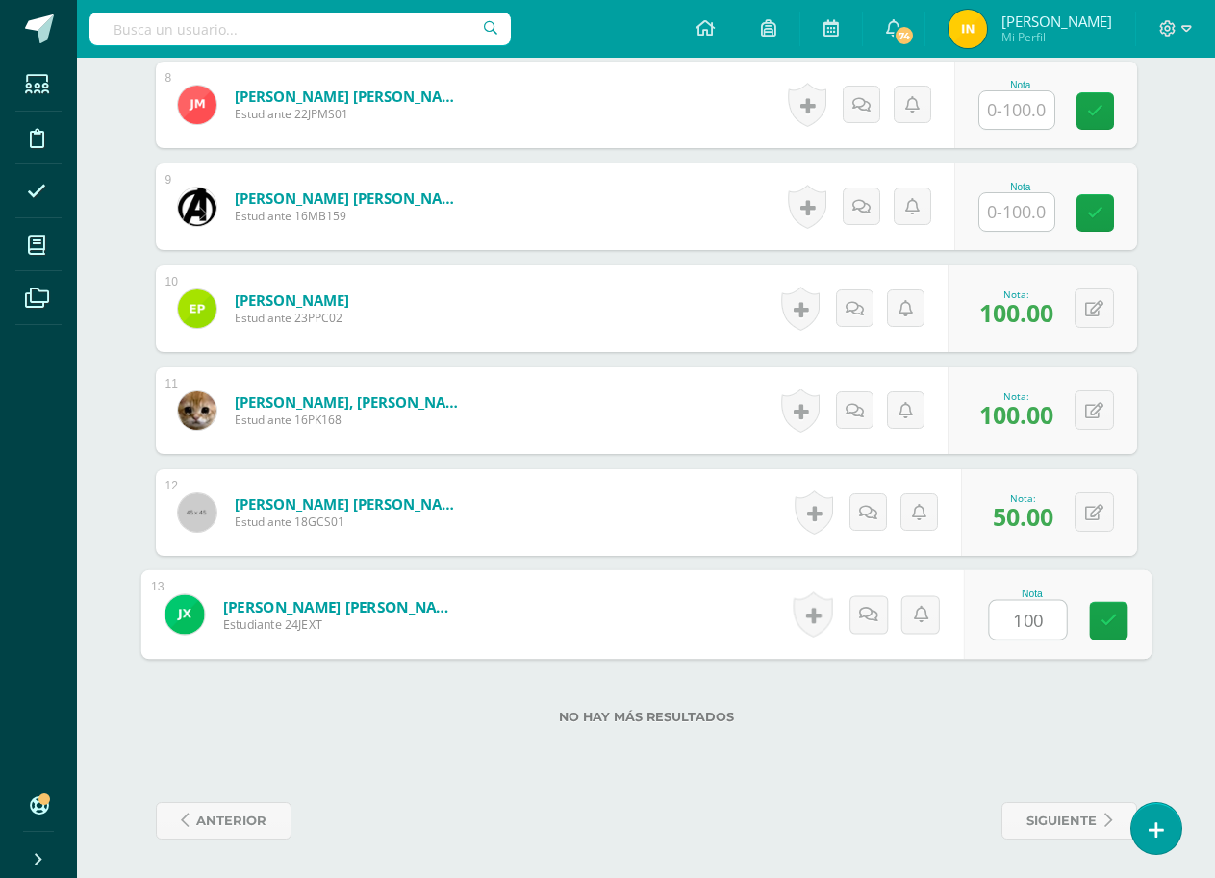
click at [704, 405] on form "Peren Chex, Kimberly Sofía Estudiante 16PK168 Nota 100.00 0 Logros" at bounding box center [646, 410] width 981 height 87
click at [1098, 616] on icon at bounding box center [1107, 614] width 19 height 16
type input "50"
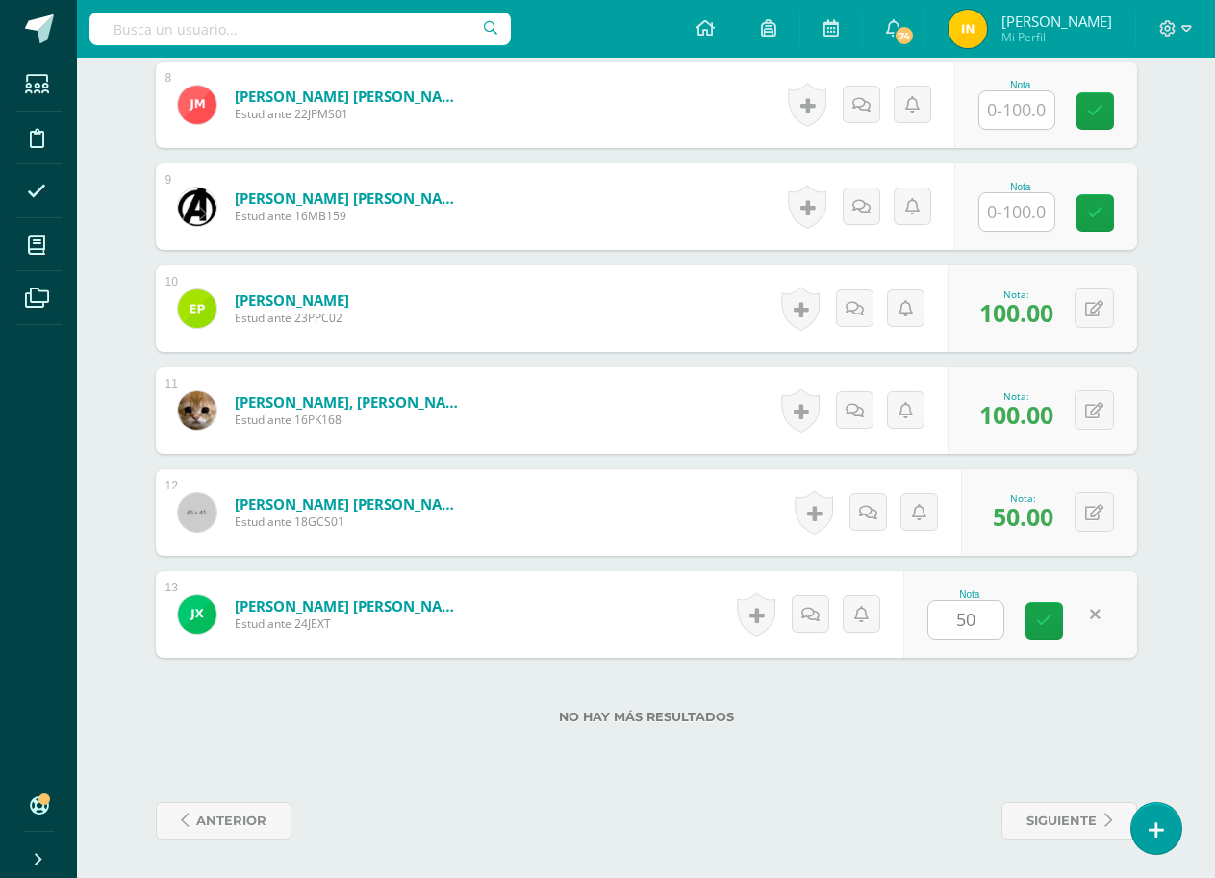
click at [804, 744] on div "No hay más resultados" at bounding box center [646, 702] width 981 height 89
click at [736, 559] on div "1 Abugarade Hernández, Jorge Samuel Estudiante 23ASAH02 Nota 50.00 0 Logros" at bounding box center [646, 3] width 981 height 1310
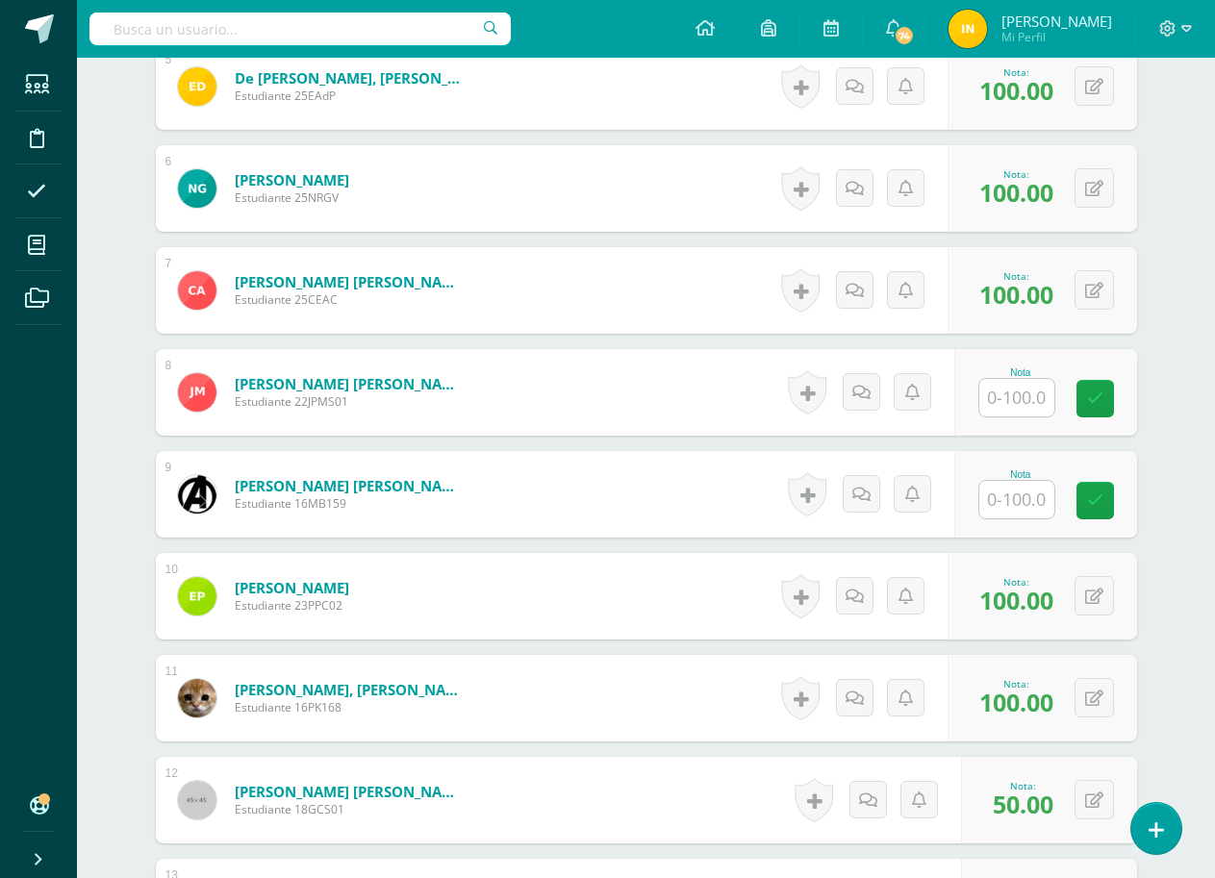
scroll to position [1032, 0]
